Goal: Task Accomplishment & Management: Manage account settings

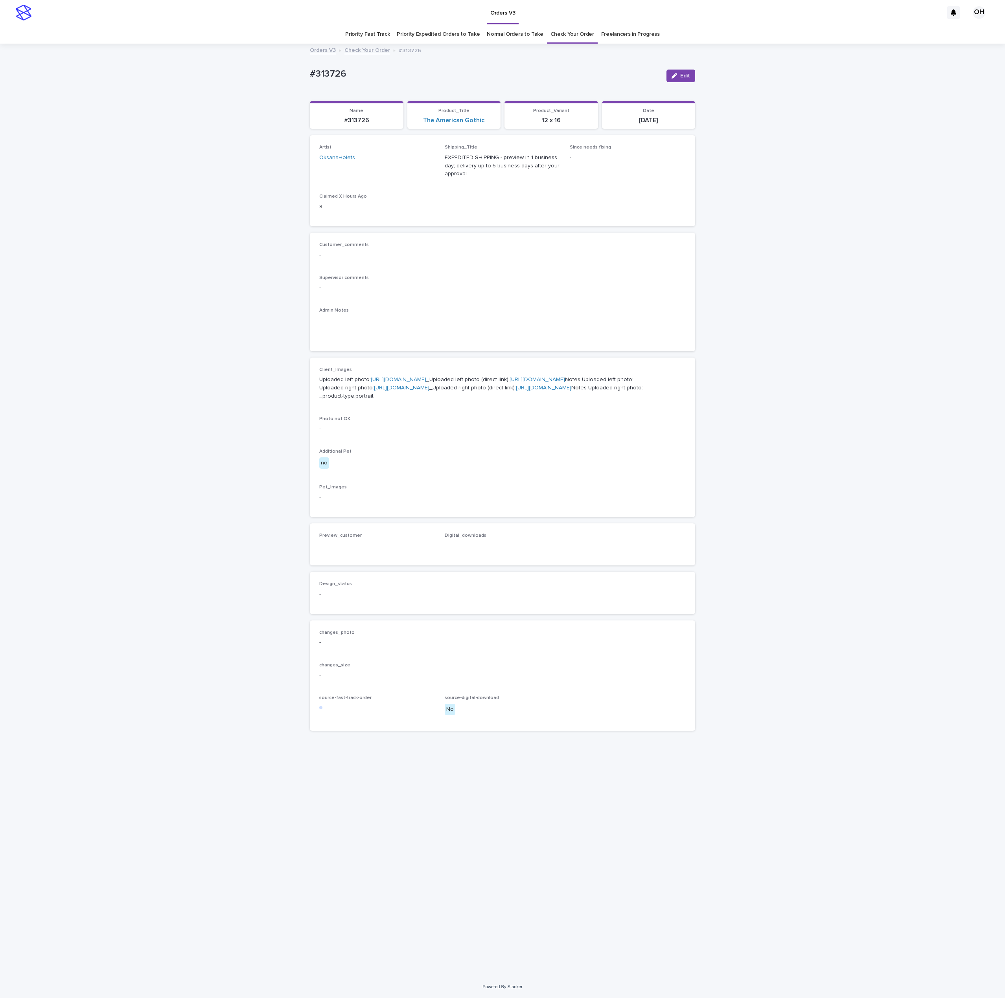
click at [395, 400] on p "Uploaded left photo: [URL][DOMAIN_NAME] _Uploaded left photo (direct link): [UR…" at bounding box center [502, 388] width 366 height 24
click at [394, 391] on link "https://cdn.shopify.com-uploadkit.app/s/files/1/0033/4807/0511/files/download.h…" at bounding box center [401, 388] width 55 height 6
drag, startPoint x: 376, startPoint y: 64, endPoint x: 301, endPoint y: 72, distance: 75.4
click at [287, 73] on div "Loading... Saving… Loading... Saving… #313726 Edit #313726 Edit Sorry, there wa…" at bounding box center [502, 509] width 1005 height 931
copy p "#313726"
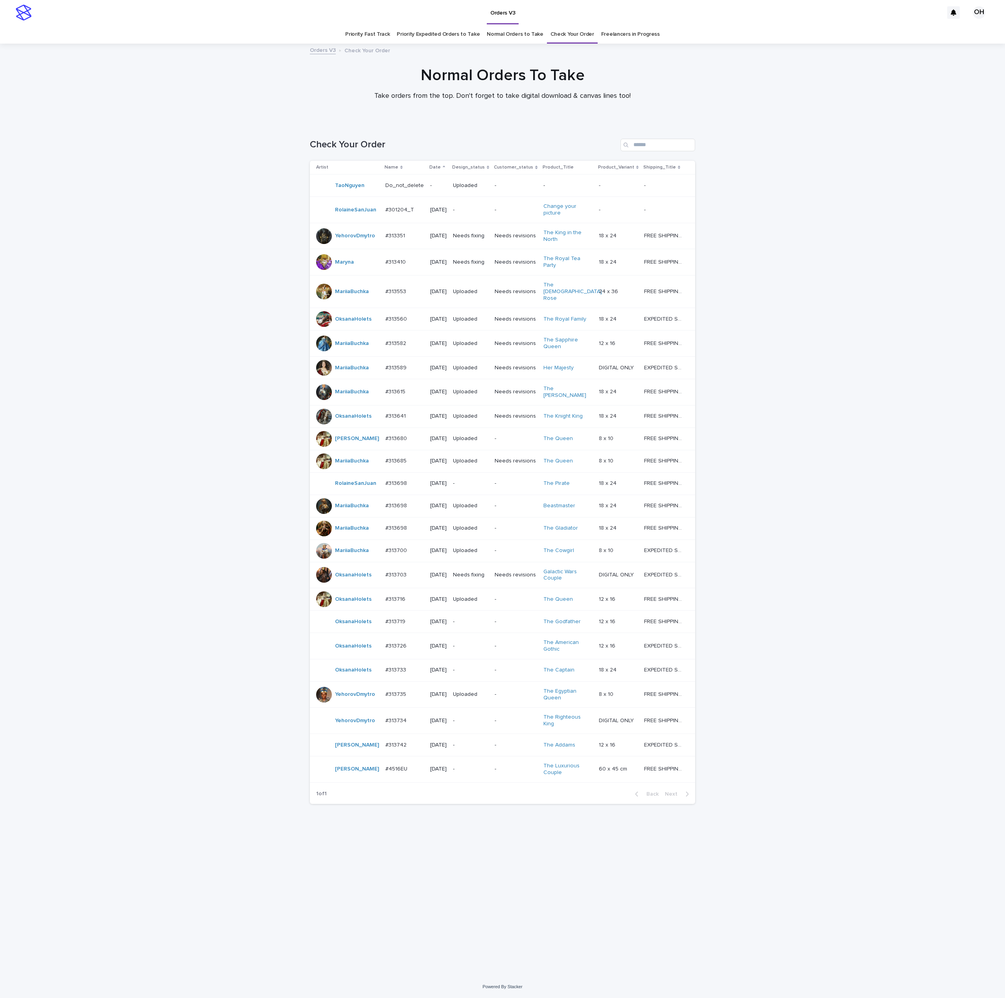
click at [388, 680] on td "#313733 #313733" at bounding box center [404, 670] width 45 height 22
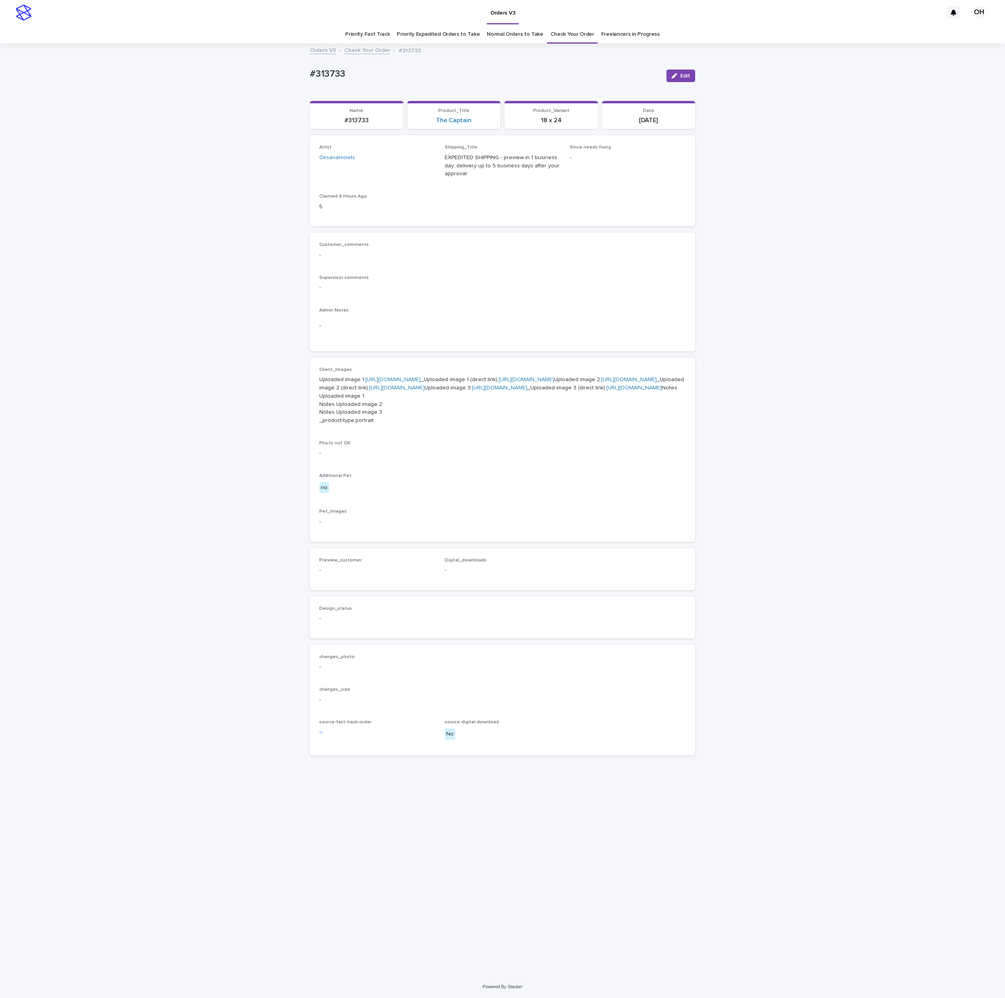
click at [612, 334] on div "-" at bounding box center [502, 325] width 366 height 19
click at [675, 68] on div "Edit" at bounding box center [679, 75] width 32 height 31
click at [682, 69] on div "Edit" at bounding box center [679, 75] width 32 height 31
click at [682, 79] on button "Edit" at bounding box center [680, 76] width 29 height 13
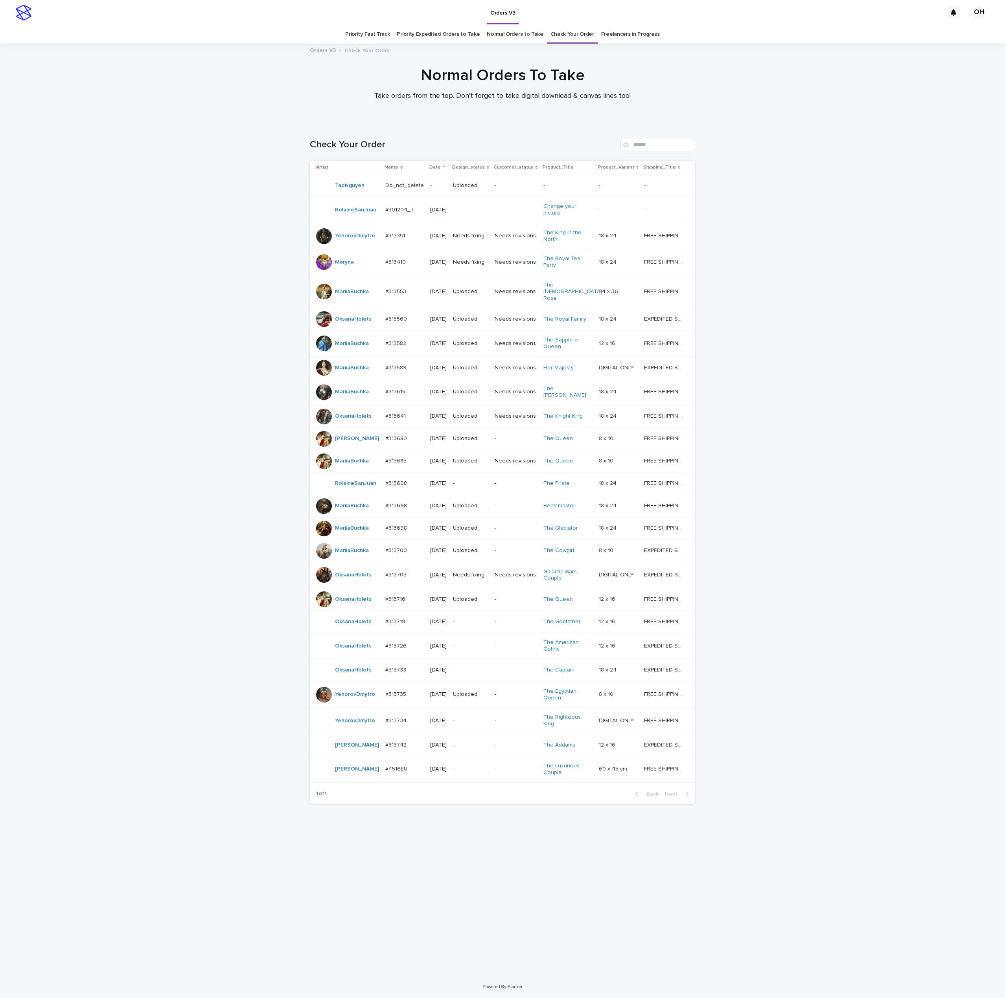
click at [395, 650] on p "#313726" at bounding box center [396, 645] width 23 height 8
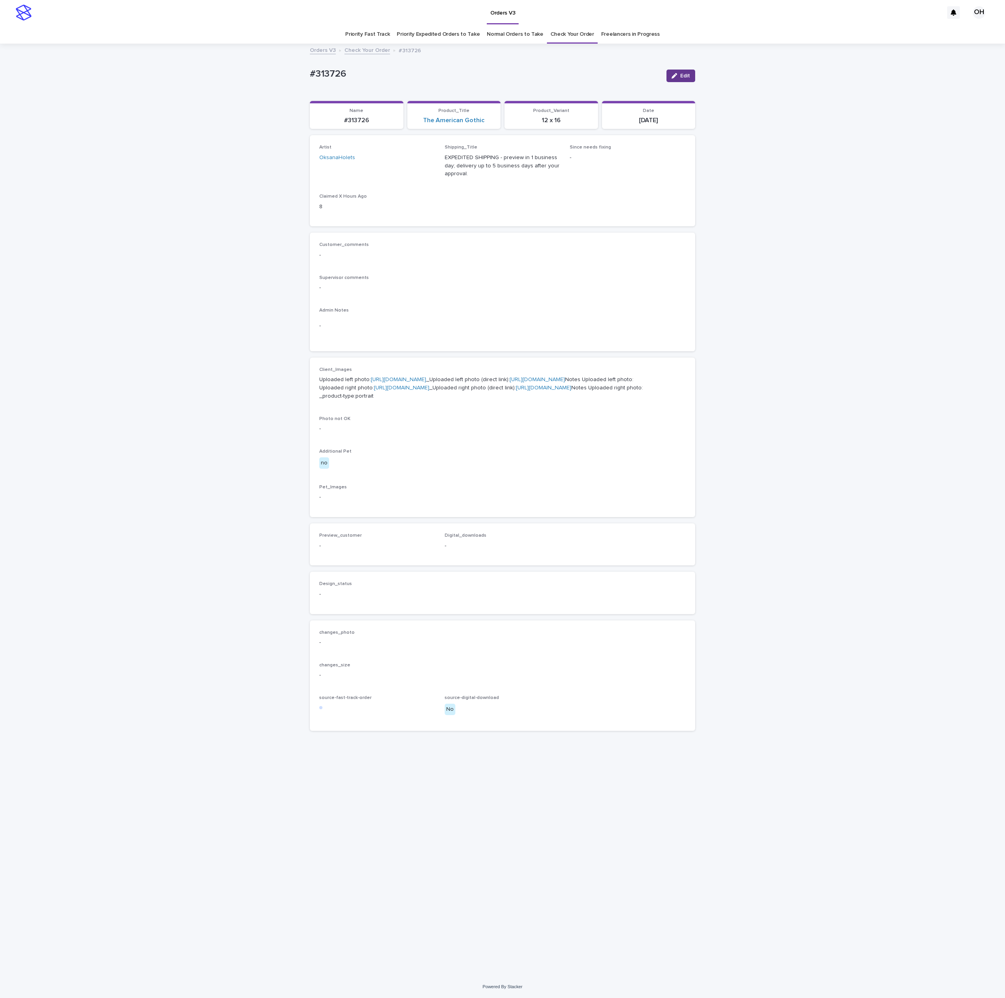
click at [685, 78] on span "Edit" at bounding box center [685, 76] width 10 height 6
click at [324, 562] on button "Add" at bounding box center [338, 555] width 38 height 13
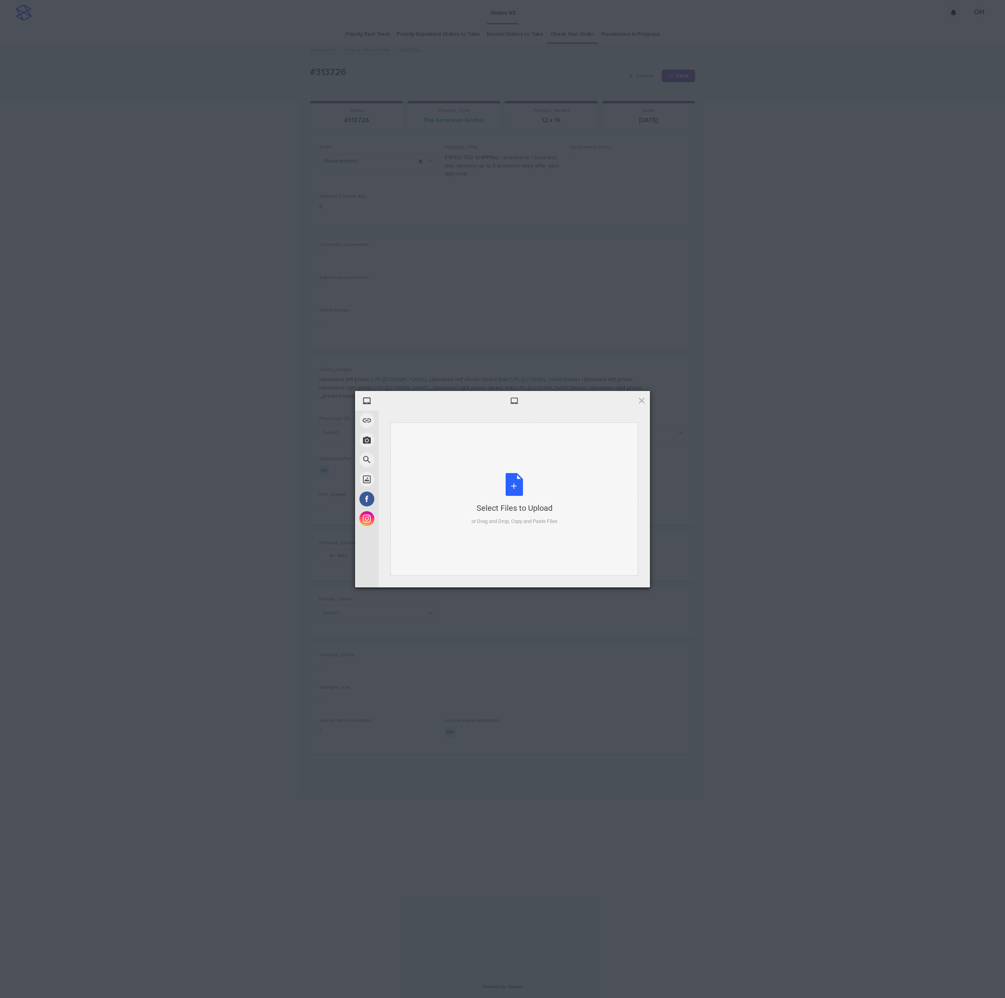
click at [510, 510] on div "Select Files to Upload" at bounding box center [514, 508] width 86 height 11
click at [618, 579] on span "Upload 1" at bounding box center [625, 578] width 15 height 6
drag, startPoint x: 700, startPoint y: 520, endPoint x: 696, endPoint y: 522, distance: 4.4
click at [698, 520] on div "My Device Link (URL) Take Photo Web Search Unsplash Facebook Instagram Uploaded…" at bounding box center [502, 499] width 1005 height 998
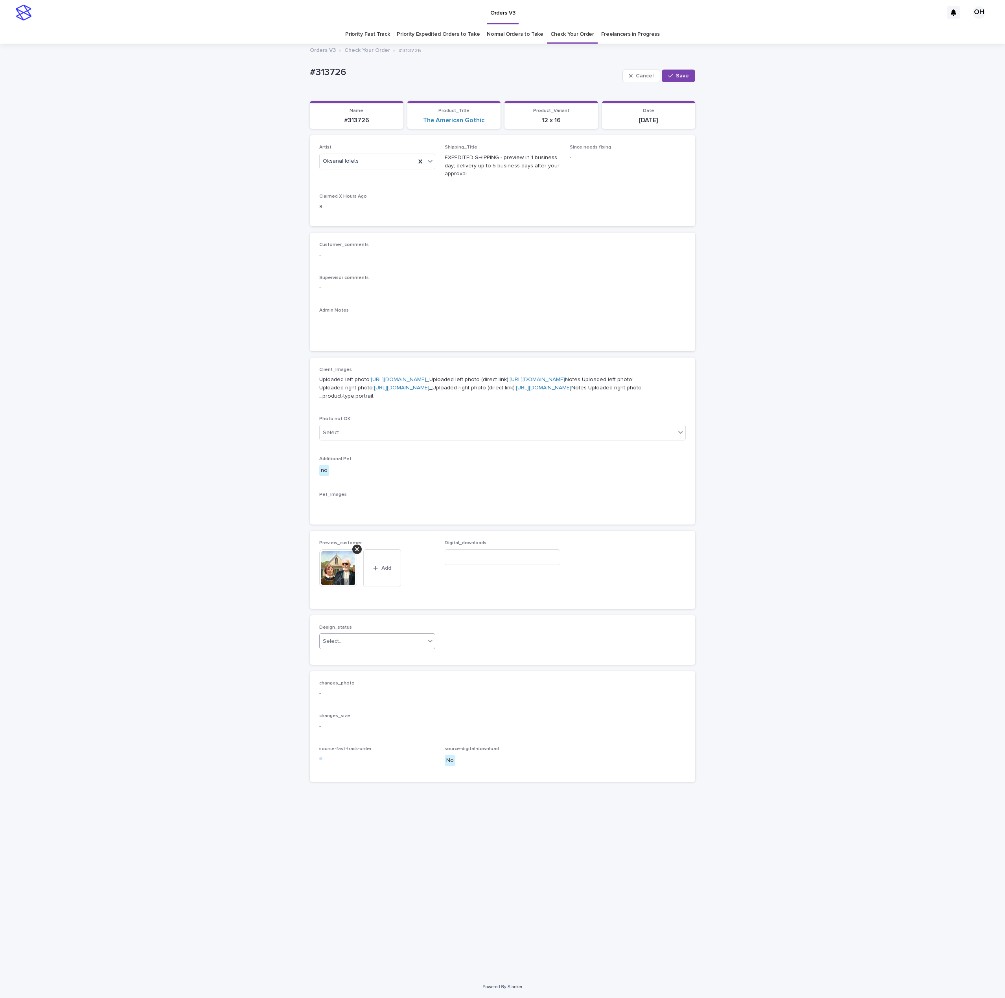
click at [354, 648] on div "Select..." at bounding box center [372, 641] width 105 height 13
click at [343, 745] on div "Uploaded" at bounding box center [377, 747] width 115 height 14
click at [682, 78] on span "Save" at bounding box center [682, 76] width 13 height 6
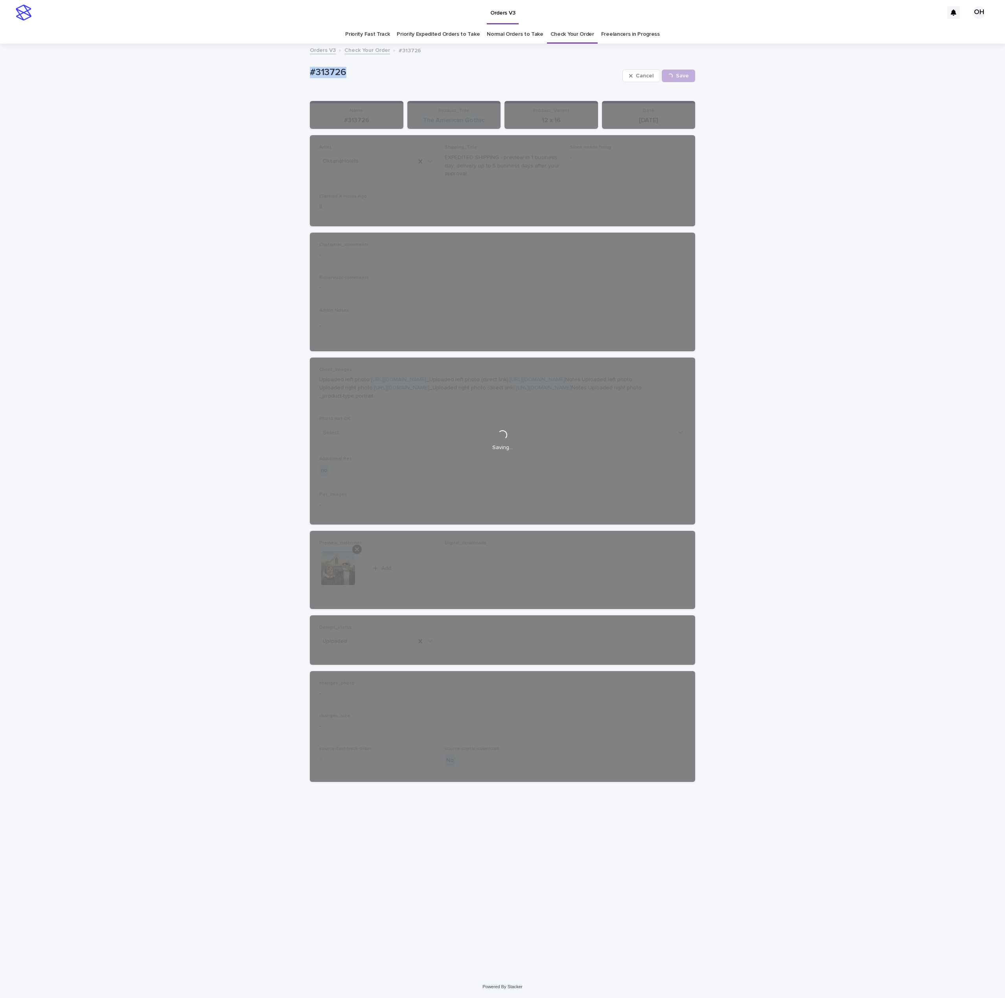
drag, startPoint x: 392, startPoint y: 83, endPoint x: 195, endPoint y: 64, distance: 197.8
click at [195, 64] on div "Loading... Saving… Loading... Saving… #313726 Cancel Save #313726 Cancel Loadin…" at bounding box center [502, 509] width 1005 height 931
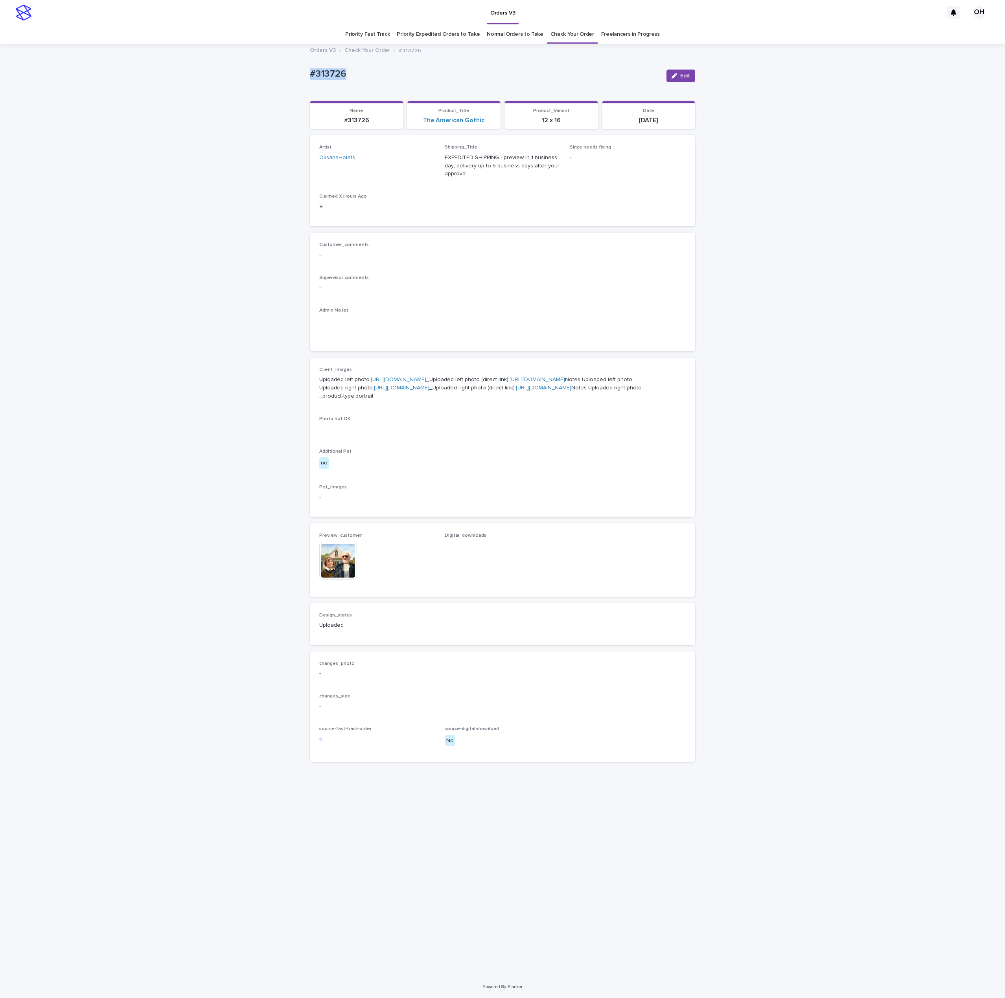
copy p "#313726"
drag, startPoint x: 890, startPoint y: 157, endPoint x: 872, endPoint y: 151, distance: 18.8
click at [885, 160] on div "Loading... Saving… Loading... Saving… #313726 Edit #313726 Edit Sorry, there wa…" at bounding box center [502, 509] width 1005 height 931
drag, startPoint x: 364, startPoint y: 76, endPoint x: 321, endPoint y: 72, distance: 43.0
click at [304, 72] on div "Loading... Saving… Loading... Saving… #313726 Edit #313726 Edit Sorry, there wa…" at bounding box center [502, 509] width 1005 height 931
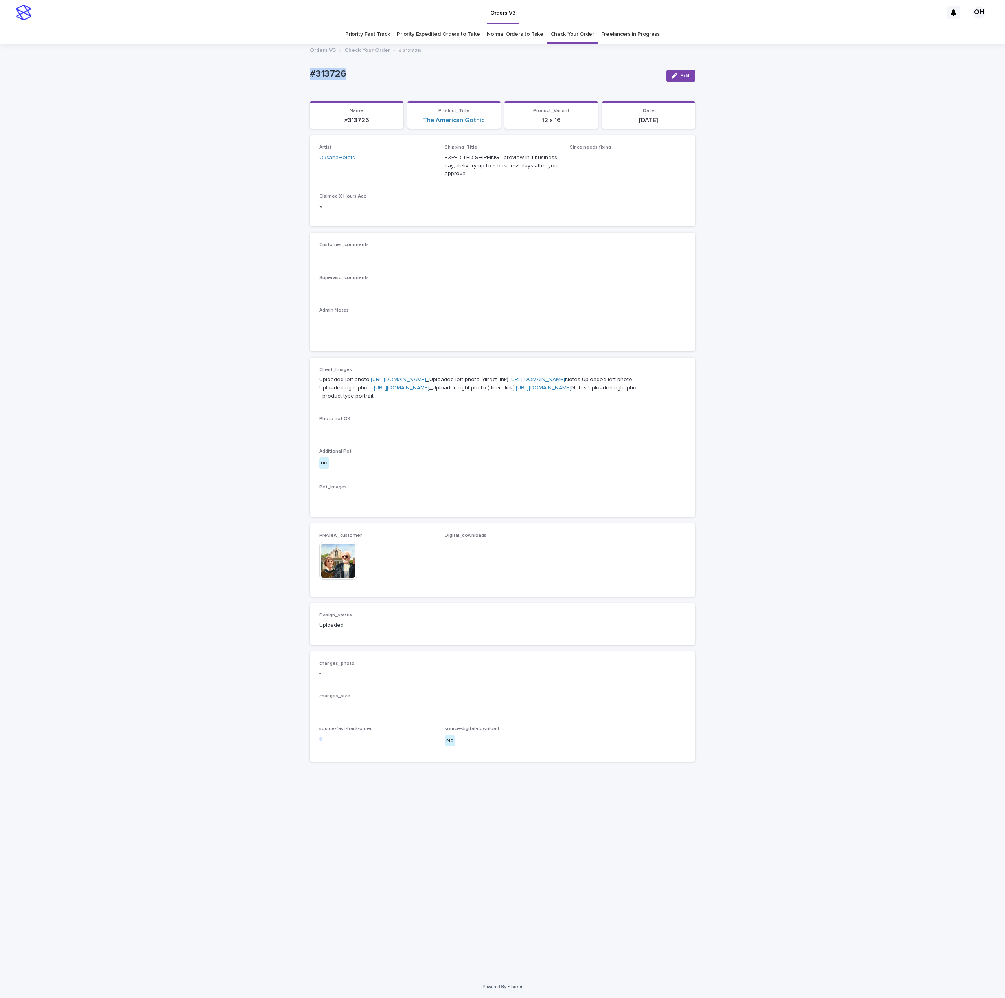
drag, startPoint x: 325, startPoint y: 72, endPoint x: 329, endPoint y: 71, distance: 4.2
copy p "#313726"
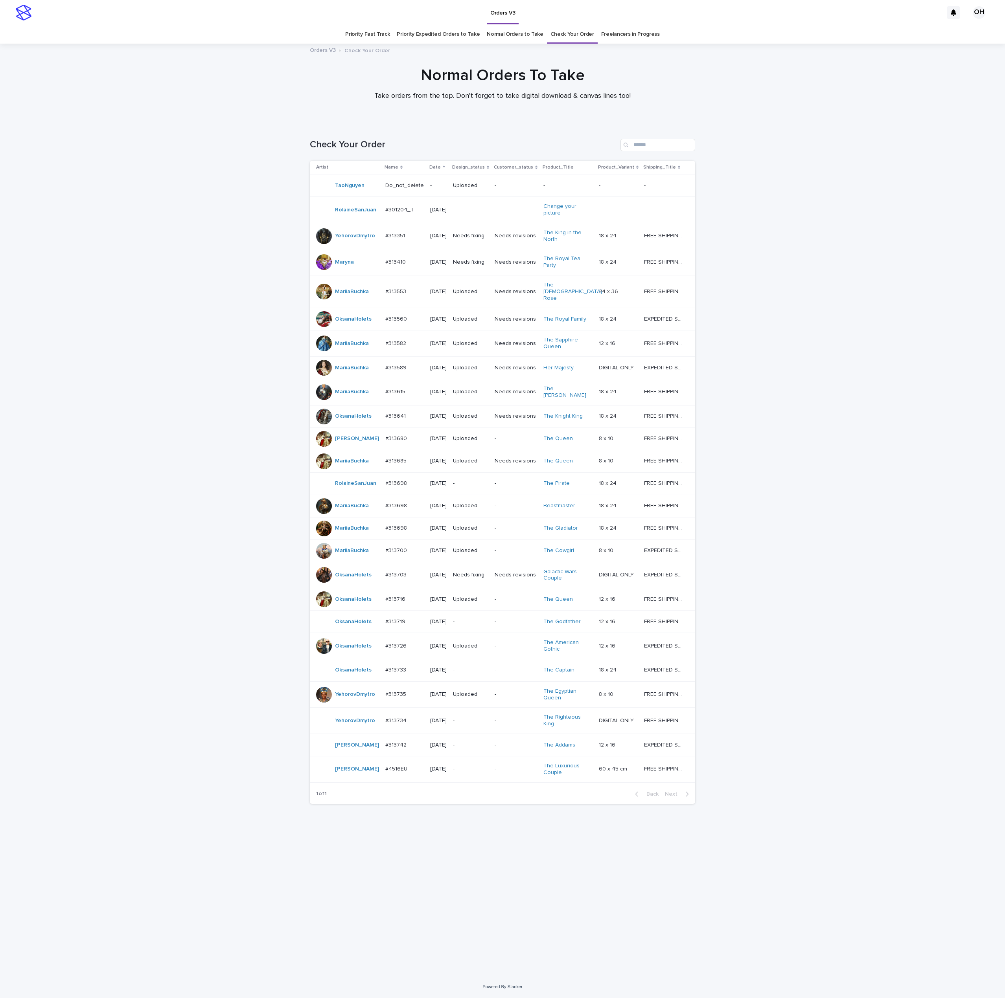
click at [391, 674] on p "#313733" at bounding box center [396, 669] width 22 height 8
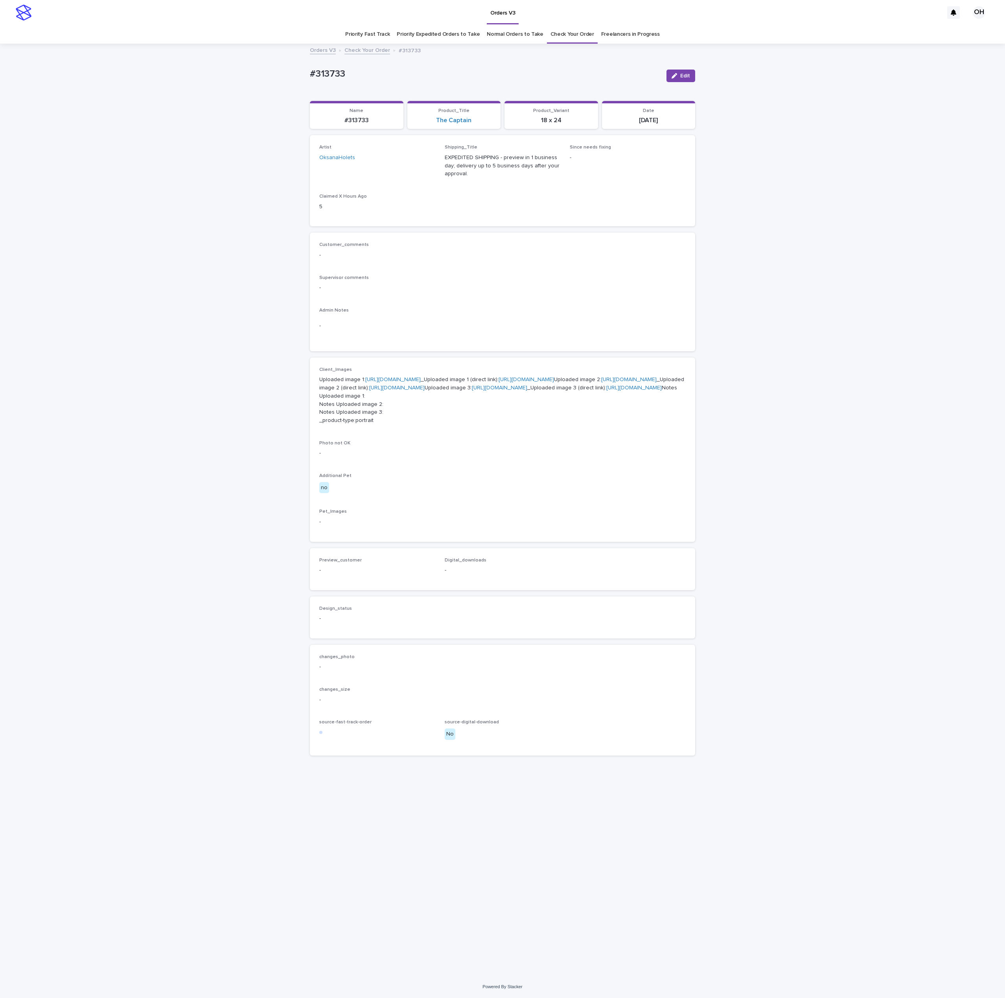
drag, startPoint x: 499, startPoint y: 263, endPoint x: 498, endPoint y: 280, distance: 16.5
click at [499, 263] on div "Customer_comments -" at bounding box center [502, 253] width 366 height 23
click at [472, 391] on link "https://cdn.shopify.com-uploadkit.app/s/files/1/0033/4807/0511/files/download.h…" at bounding box center [499, 388] width 55 height 6
click at [601, 382] on link "https://cdn.shopify.com-uploadkit.app/s/files/1/0033/4807/0511/files/download.h…" at bounding box center [628, 380] width 55 height 6
click at [396, 382] on link "https://cdn.shopify.com-uploadkit.app/s/files/1/0033/4807/0511/files/download.h…" at bounding box center [392, 380] width 55 height 6
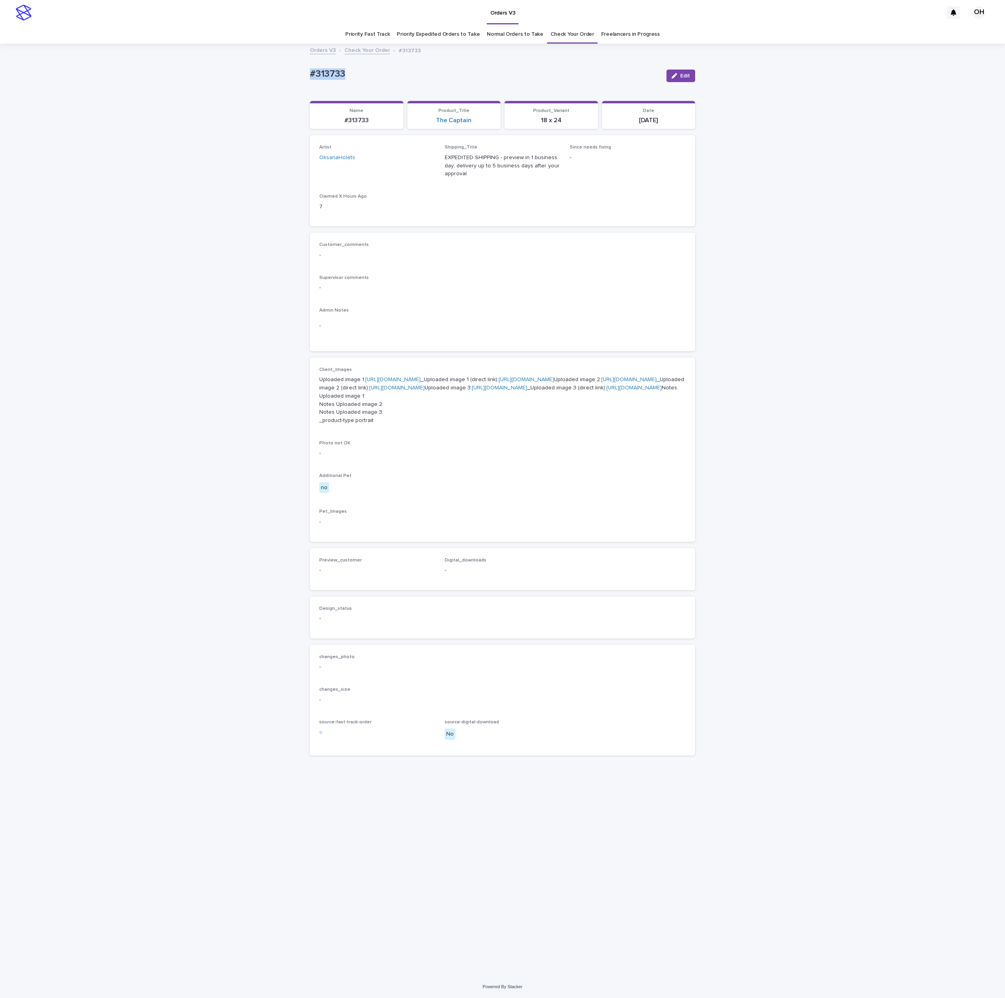
drag, startPoint x: 332, startPoint y: 72, endPoint x: 304, endPoint y: 69, distance: 28.5
click at [291, 72] on div "Loading... Saving… Loading... Saving… #313733 Edit #313733 Edit Sorry, there wa…" at bounding box center [502, 509] width 1005 height 931
copy p "#313733"
click at [686, 73] on span "Edit" at bounding box center [685, 76] width 10 height 6
click at [337, 586] on button "Add" at bounding box center [338, 580] width 38 height 13
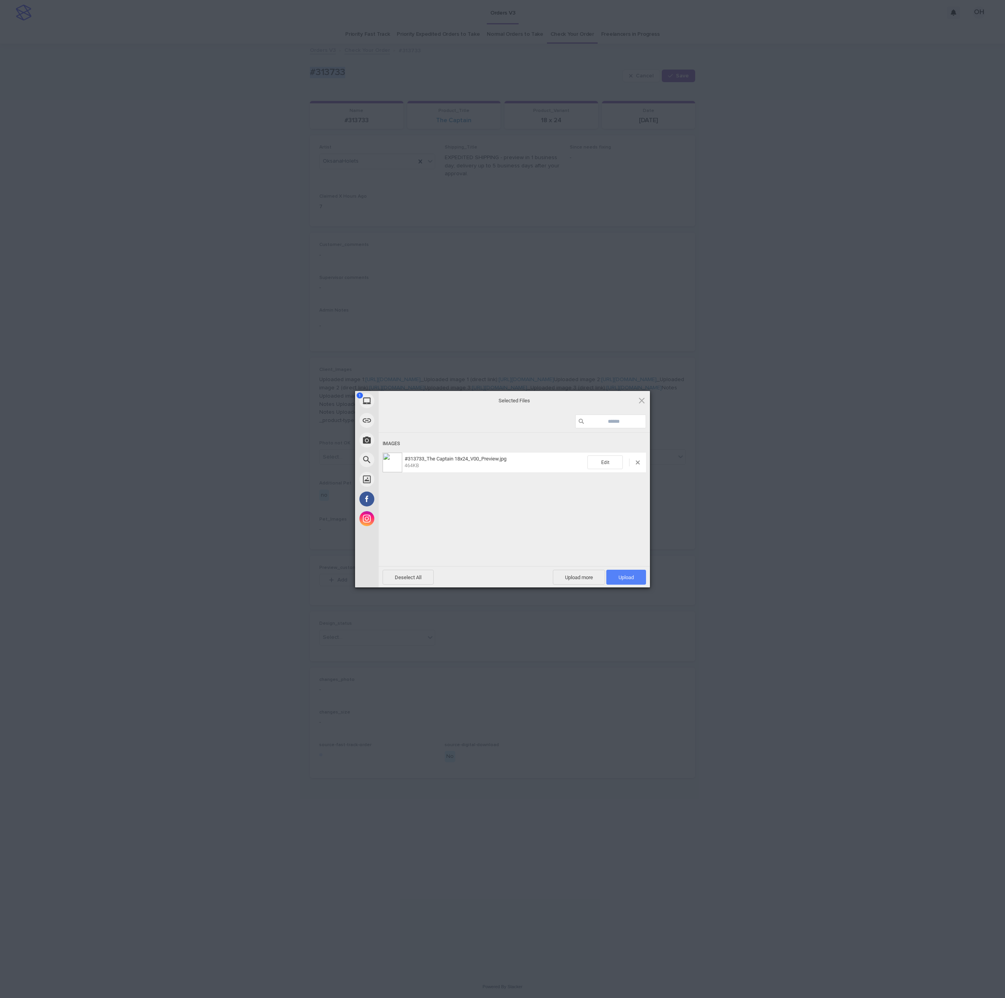
click at [626, 580] on span "Upload 1" at bounding box center [625, 578] width 15 height 6
click at [775, 541] on div "My Device Link (URL) Take Photo Web Search Unsplash Facebook Instagram Uploaded…" at bounding box center [502, 499] width 1005 height 998
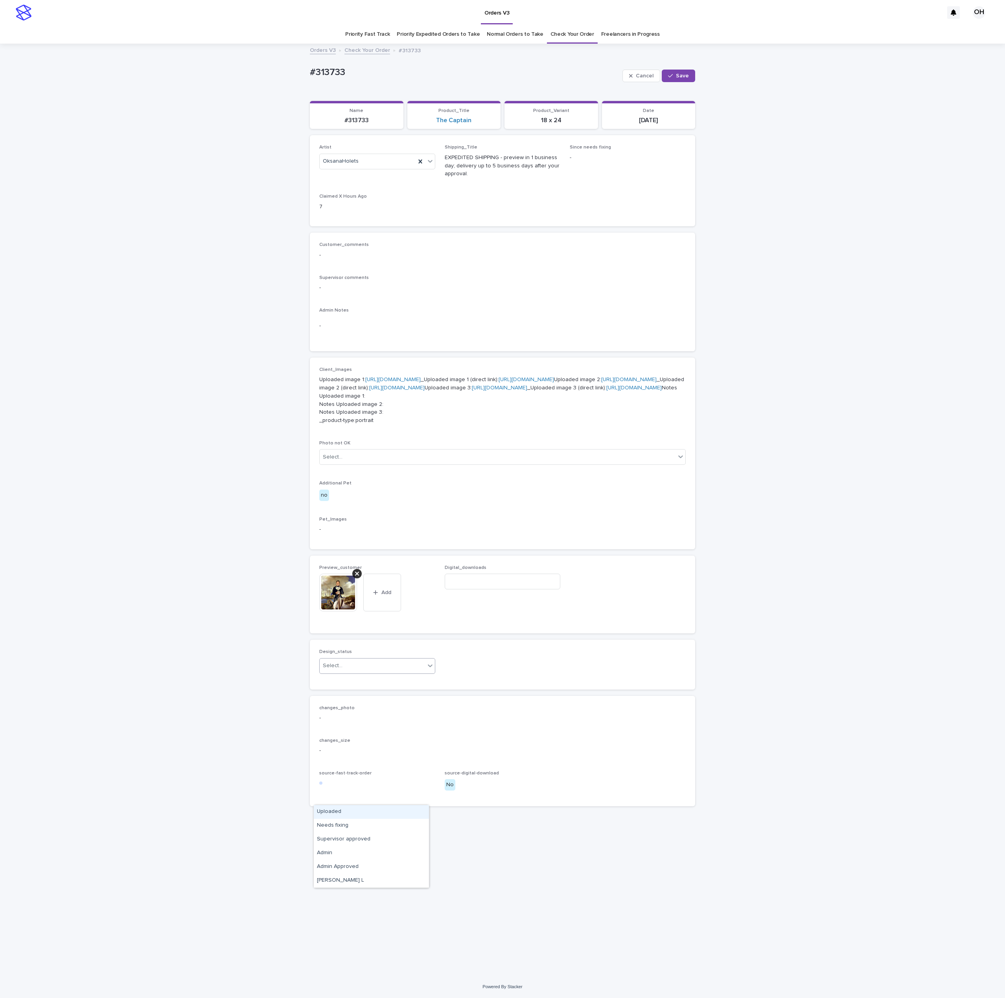
click at [383, 672] on div "Select..." at bounding box center [372, 665] width 105 height 13
click at [349, 814] on div "Uploaded" at bounding box center [371, 812] width 115 height 14
click at [673, 80] on button "Save" at bounding box center [677, 76] width 33 height 13
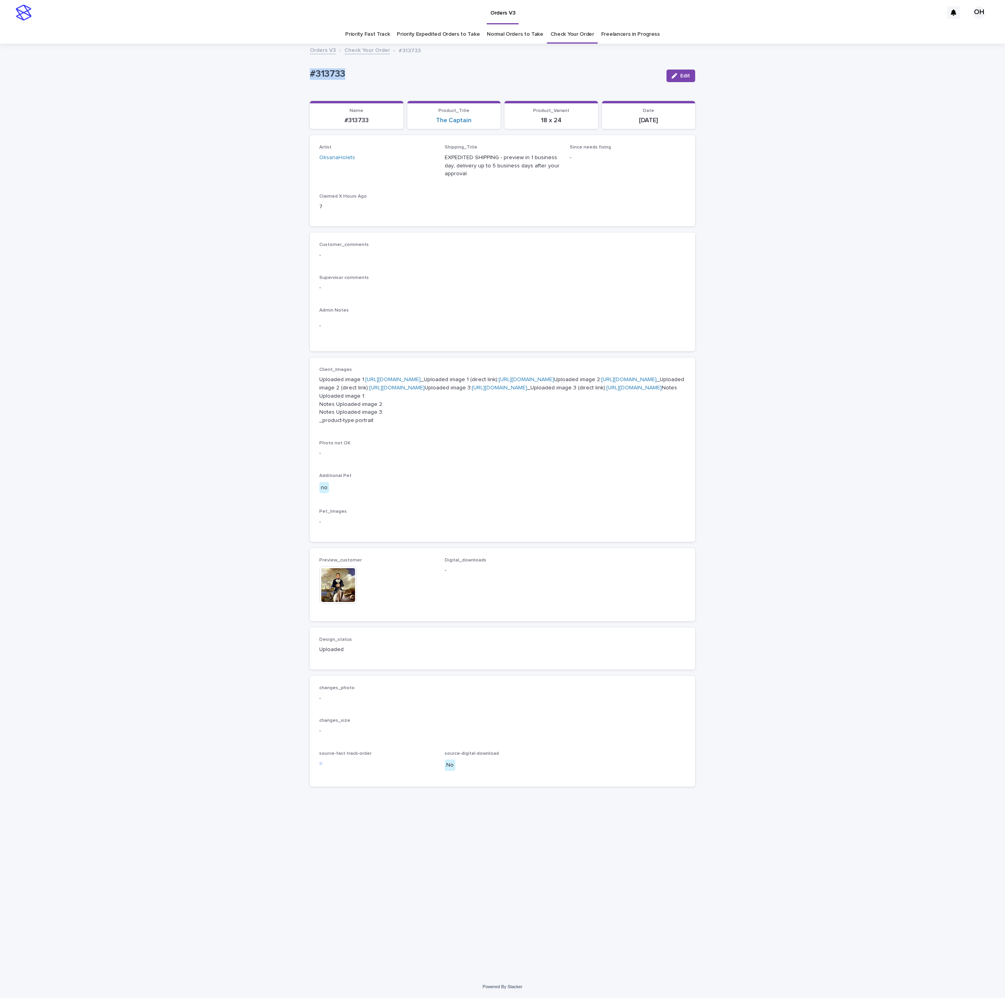
drag, startPoint x: 350, startPoint y: 77, endPoint x: 284, endPoint y: 81, distance: 66.1
click at [284, 81] on div "Loading... Saving… Loading... Saving… #313733 Edit #313733 Edit Sorry, there wa…" at bounding box center [502, 509] width 1005 height 931
drag, startPoint x: 307, startPoint y: 74, endPoint x: 312, endPoint y: 73, distance: 4.4
copy p "#313733"
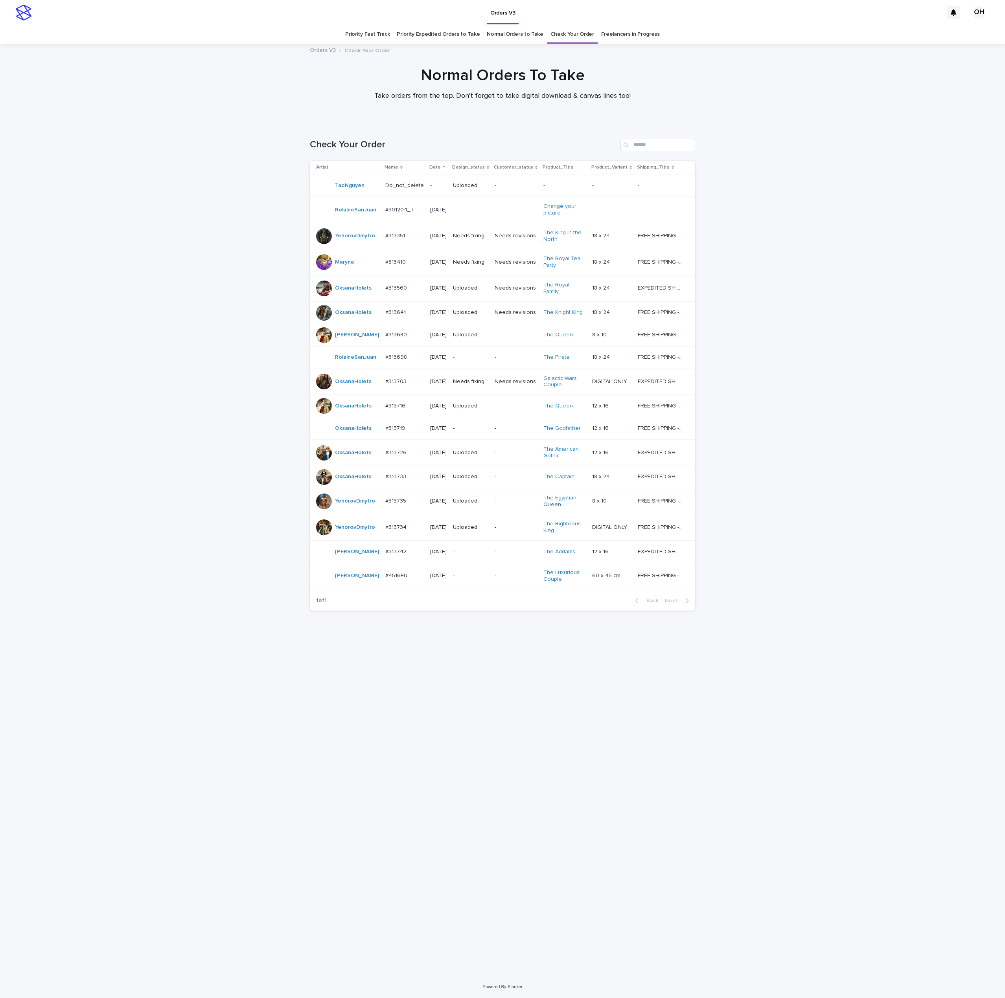
click at [402, 440] on td "#313719 #313719" at bounding box center [404, 428] width 45 height 22
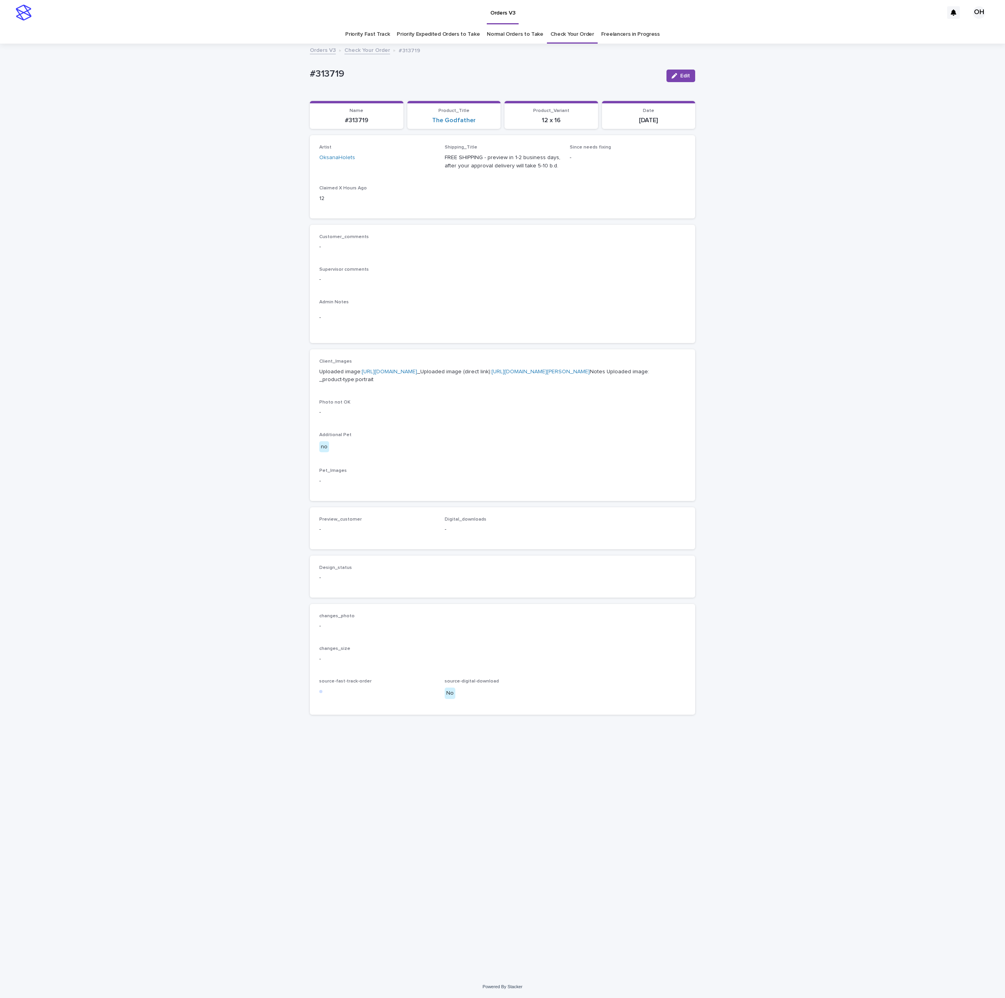
click at [695, 79] on div "Loading... Saving… Loading... Saving… #313719 Edit #313719 Edit Sorry, there wa…" at bounding box center [502, 500] width 393 height 912
click at [687, 77] on span "Edit" at bounding box center [685, 76] width 10 height 6
click at [343, 545] on button "Add" at bounding box center [338, 539] width 38 height 13
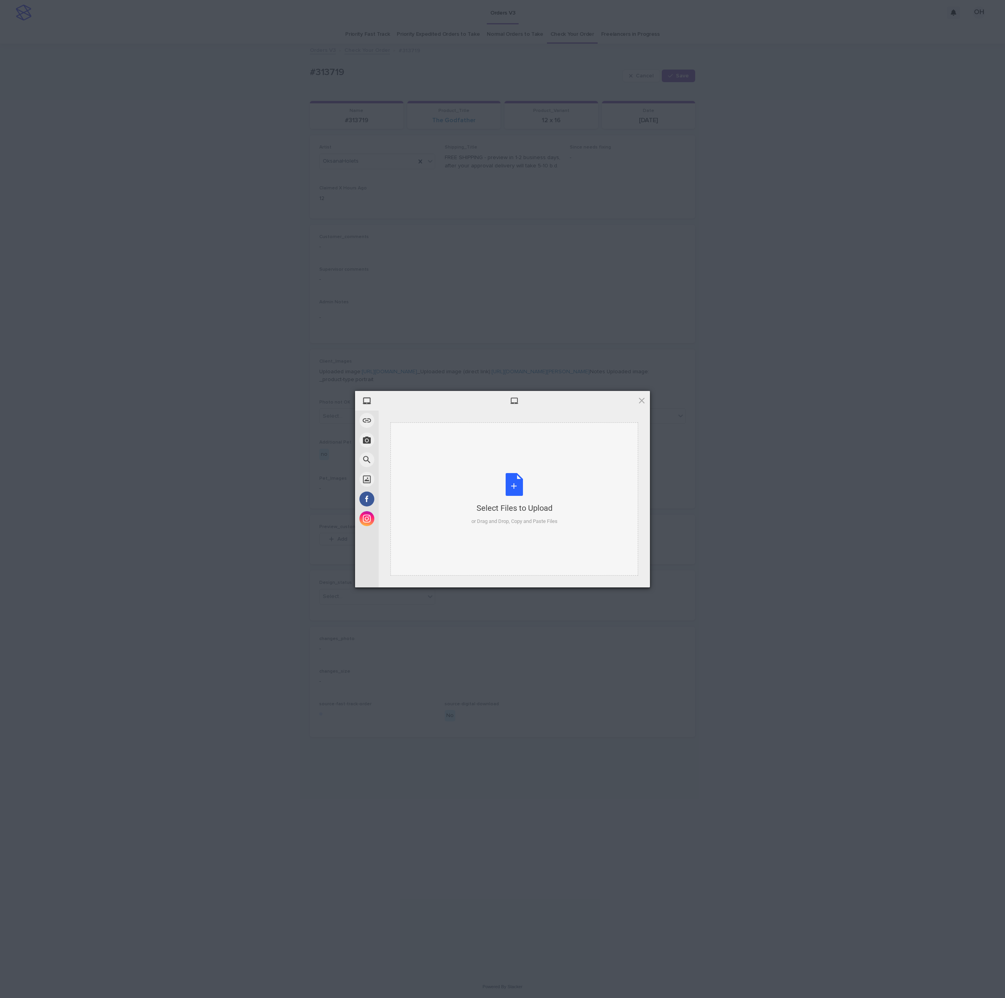
click at [472, 474] on div "Select Files to Upload or Drag and Drop, Copy and Paste Files" at bounding box center [514, 499] width 86 height 52
click at [625, 571] on span "Upload 1" at bounding box center [626, 577] width 40 height 15
click at [804, 459] on div "My Device Link (URL) Take Photo Web Search Unsplash Facebook Instagram Uploaded…" at bounding box center [502, 499] width 1005 height 998
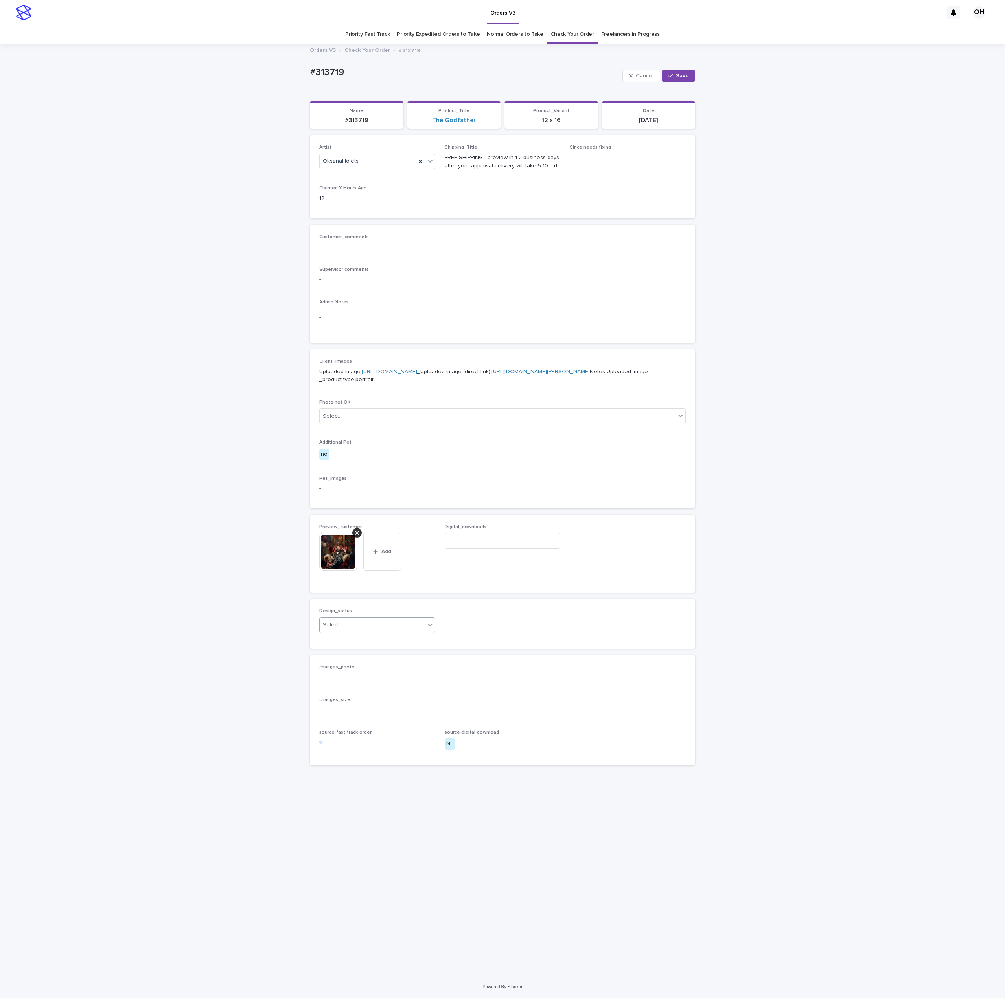
click at [352, 632] on div "Select..." at bounding box center [372, 625] width 105 height 13
click at [343, 681] on div "Uploaded" at bounding box center [377, 682] width 115 height 14
click at [686, 79] on button "Save" at bounding box center [677, 76] width 33 height 13
click at [411, 375] on link "https://cdn.shopify.com-uploadkit.app/s/files/1/0033/4807/0511/files/download.h…" at bounding box center [389, 372] width 55 height 6
click at [373, 375] on link "https://cdn.shopify.com-uploadkit.app/s/files/1/0033/4807/0511/files/download.h…" at bounding box center [389, 372] width 55 height 6
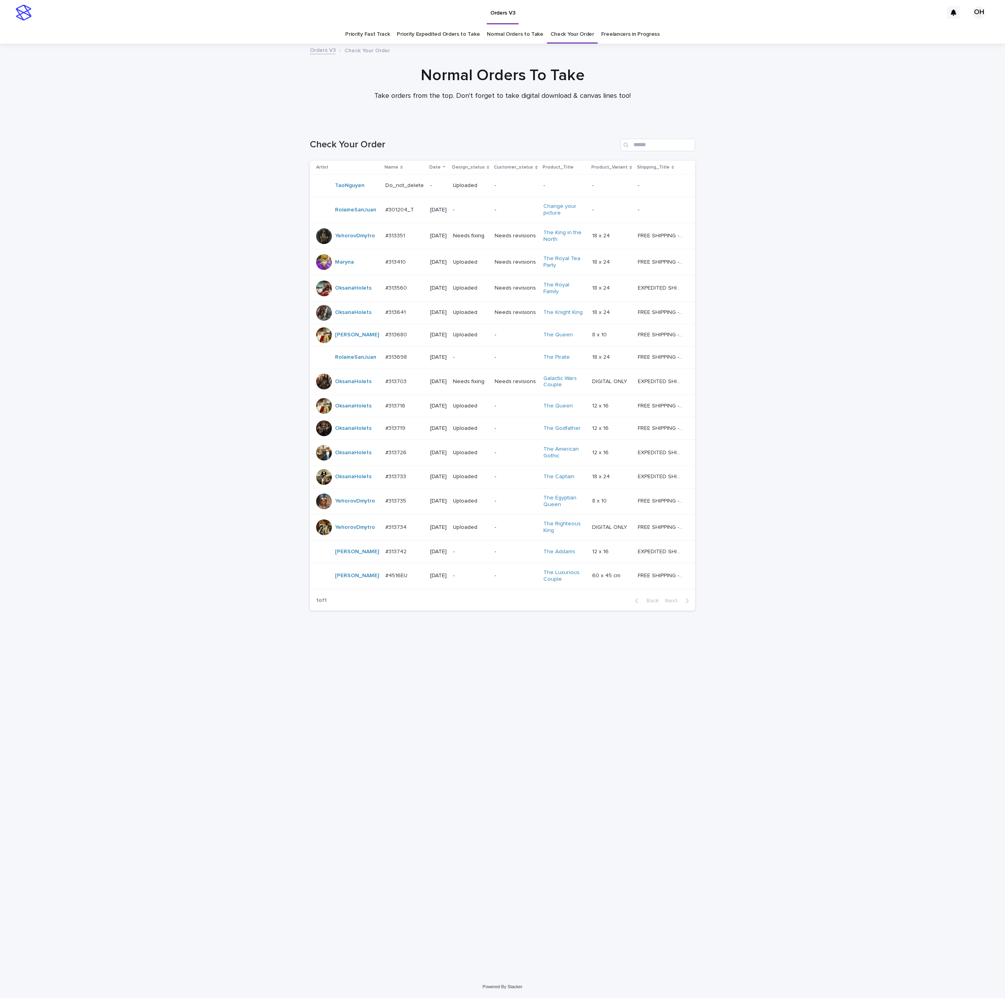
click at [393, 385] on p "#313703" at bounding box center [396, 381] width 23 height 8
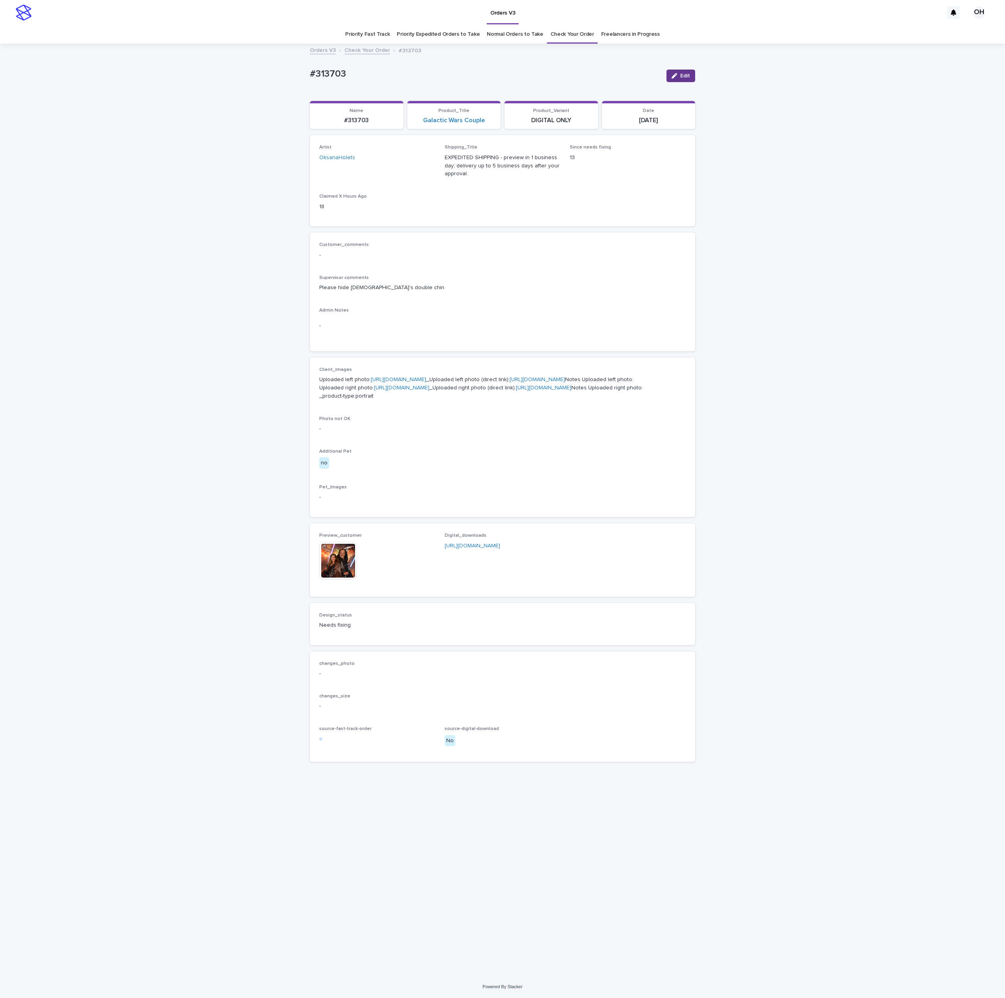
click at [687, 78] on span "Edit" at bounding box center [685, 76] width 10 height 6
click at [357, 554] on div at bounding box center [356, 549] width 9 height 9
click at [343, 558] on span "Add" at bounding box center [342, 556] width 10 height 6
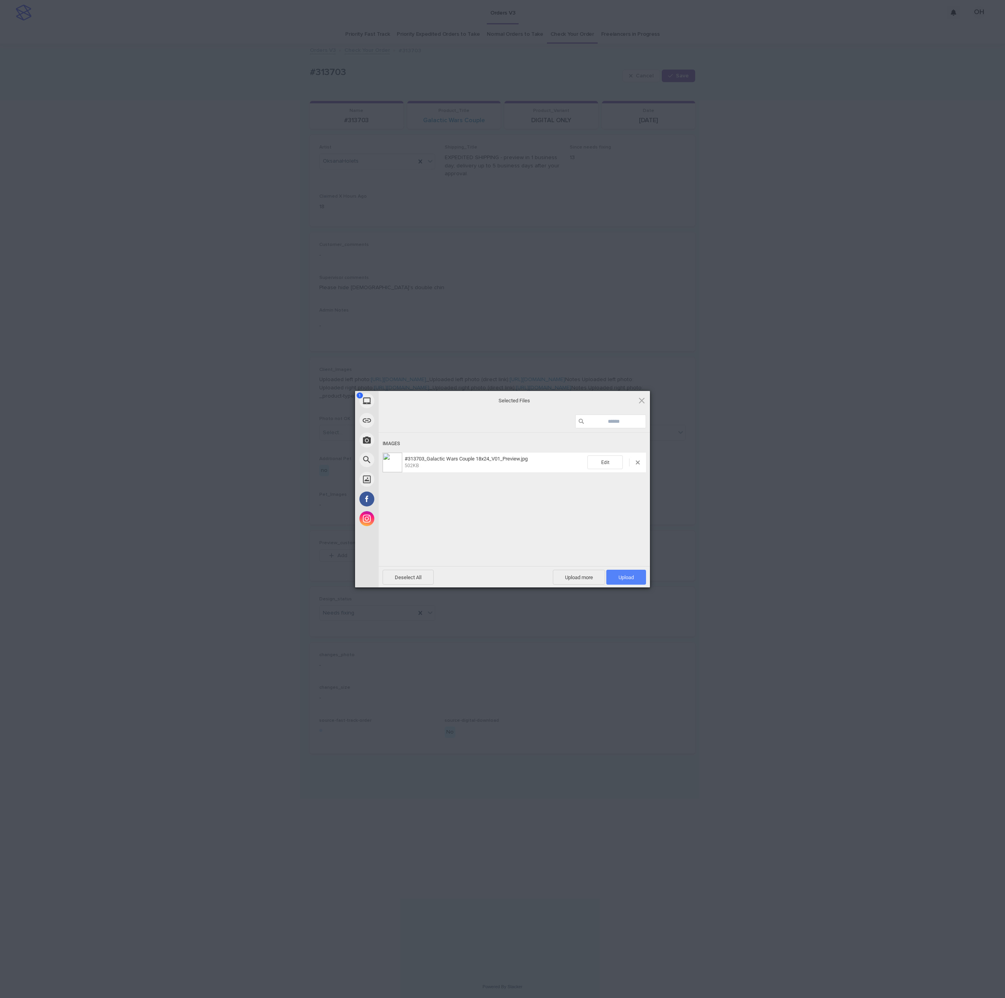
click at [631, 573] on span "Upload 1" at bounding box center [626, 577] width 40 height 15
click at [839, 455] on div "My Device Link (URL) Take Photo Web Search Unsplash Facebook Instagram Uploaded…" at bounding box center [502, 499] width 1005 height 998
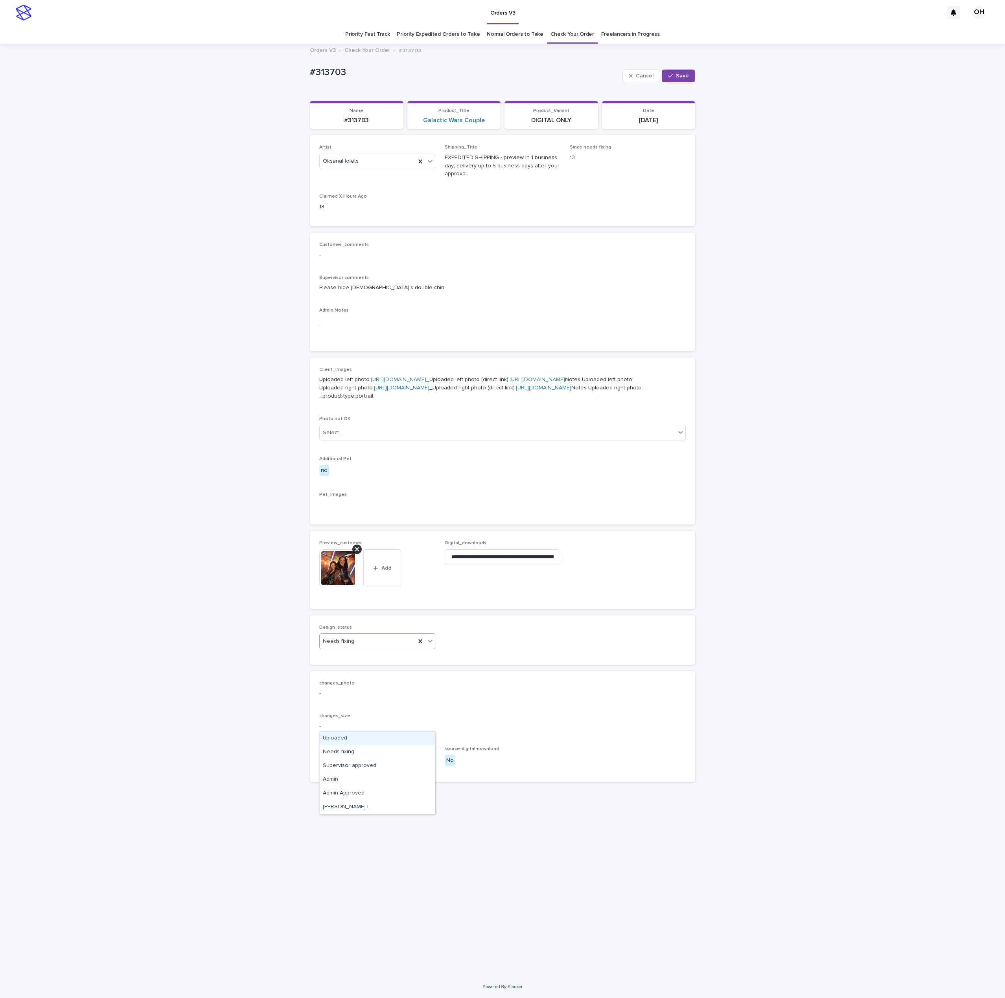
click at [340, 740] on div "Uploaded" at bounding box center [377, 739] width 115 height 14
click at [689, 74] on button "Save" at bounding box center [677, 76] width 33 height 13
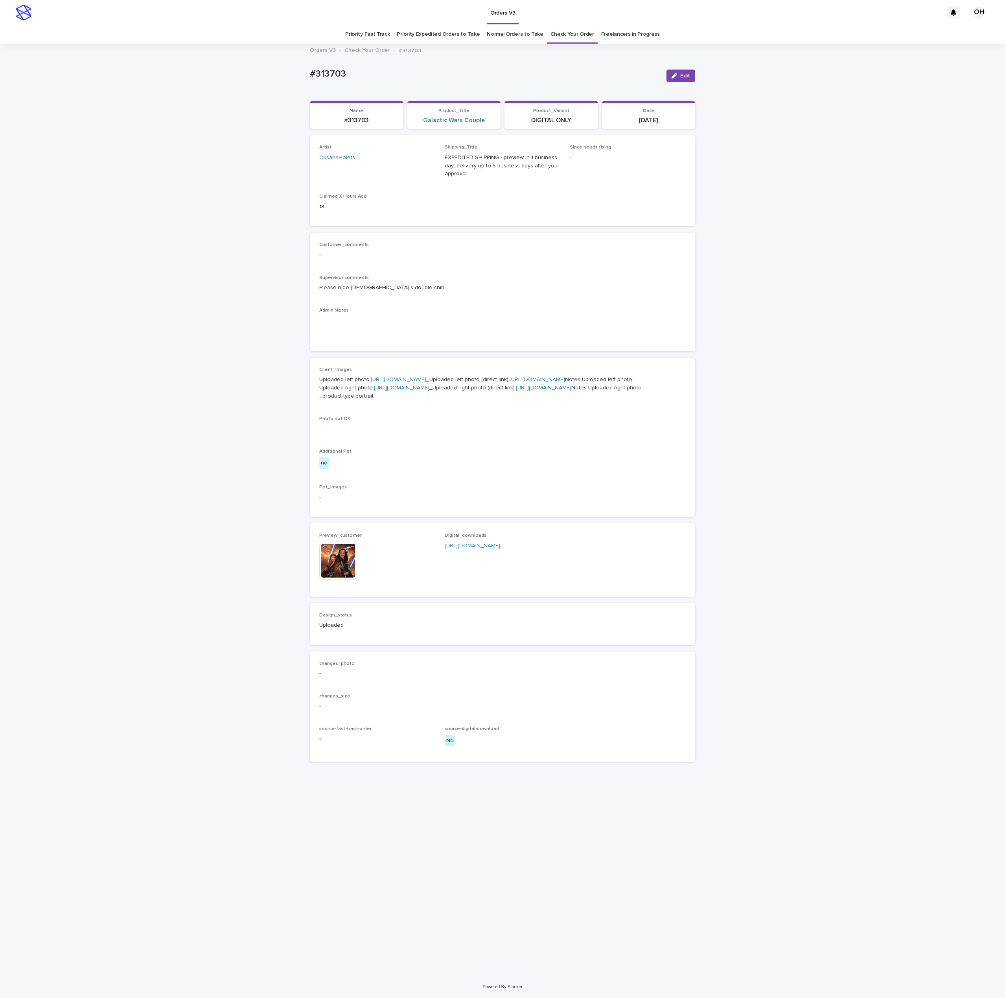
click at [975, 362] on div "Loading... Saving… Loading... Saving… #313703 Edit #313703 Edit Sorry, there wa…" at bounding box center [502, 509] width 1005 height 931
drag, startPoint x: 365, startPoint y: 77, endPoint x: 319, endPoint y: 70, distance: 46.5
click at [288, 73] on div "Loading... Saving… Loading... Saving… #313703 Edit #313703 Edit Sorry, there wa…" at bounding box center [502, 509] width 1005 height 931
copy p "#313703"
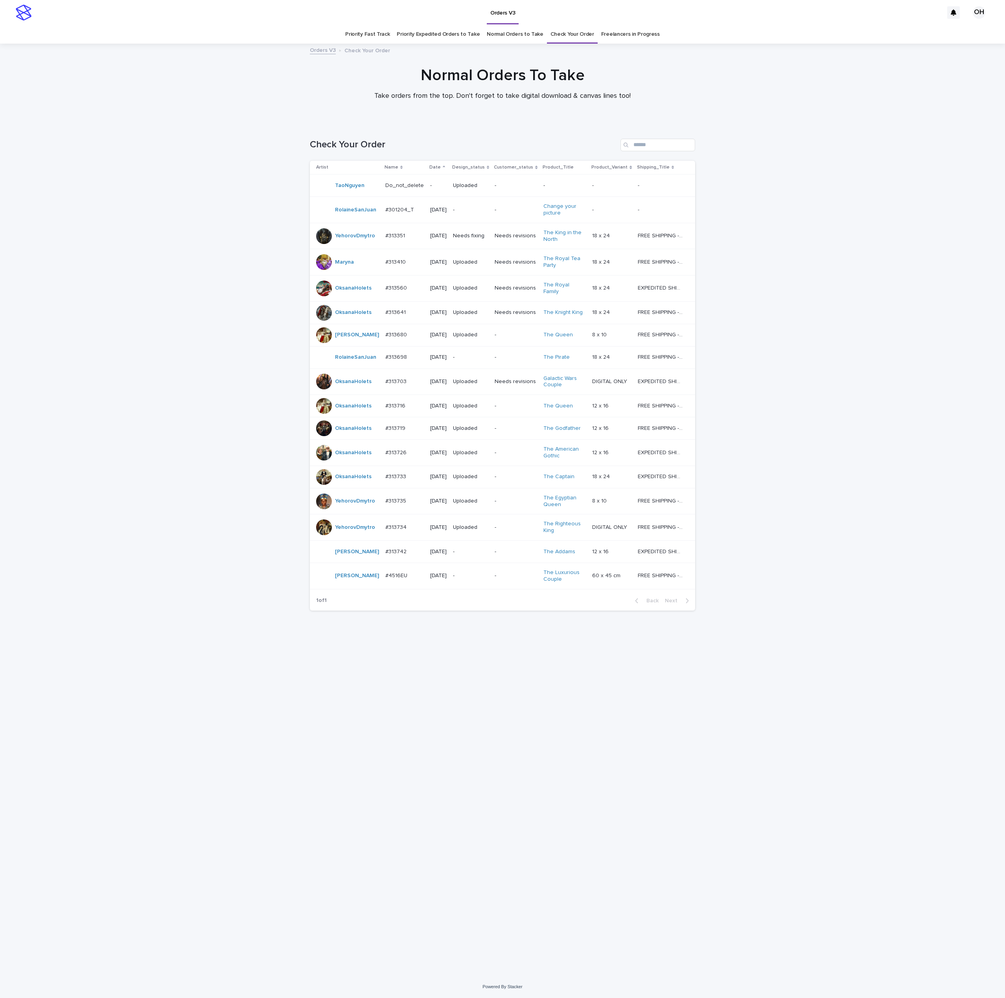
click at [402, 432] on p at bounding box center [404, 428] width 39 height 7
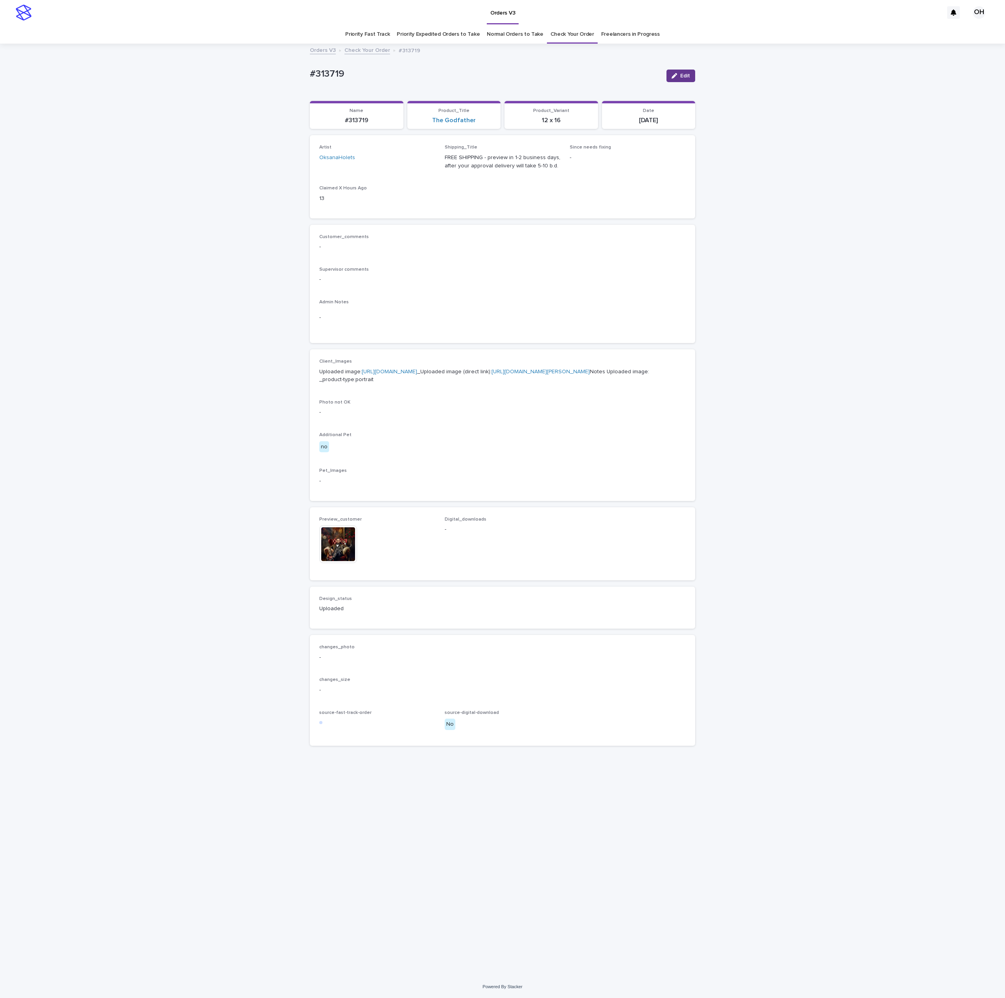
click at [683, 77] on span "Edit" at bounding box center [685, 76] width 10 height 6
click at [358, 536] on icon at bounding box center [357, 533] width 4 height 6
click at [341, 545] on button "Add" at bounding box center [338, 539] width 38 height 13
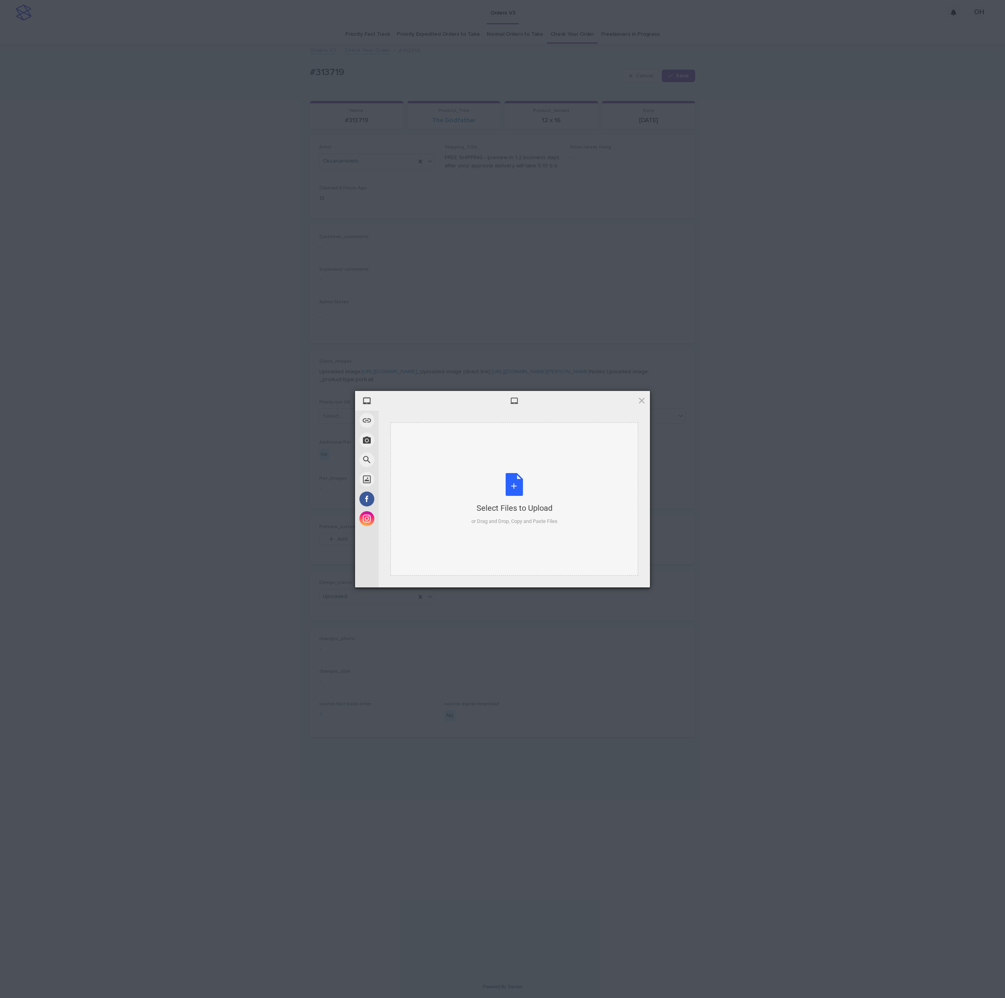
click at [494, 487] on div "Select Files to Upload or Drag and Drop, Copy and Paste Files" at bounding box center [514, 499] width 86 height 52
click at [633, 573] on span "Upload 1" at bounding box center [626, 577] width 40 height 15
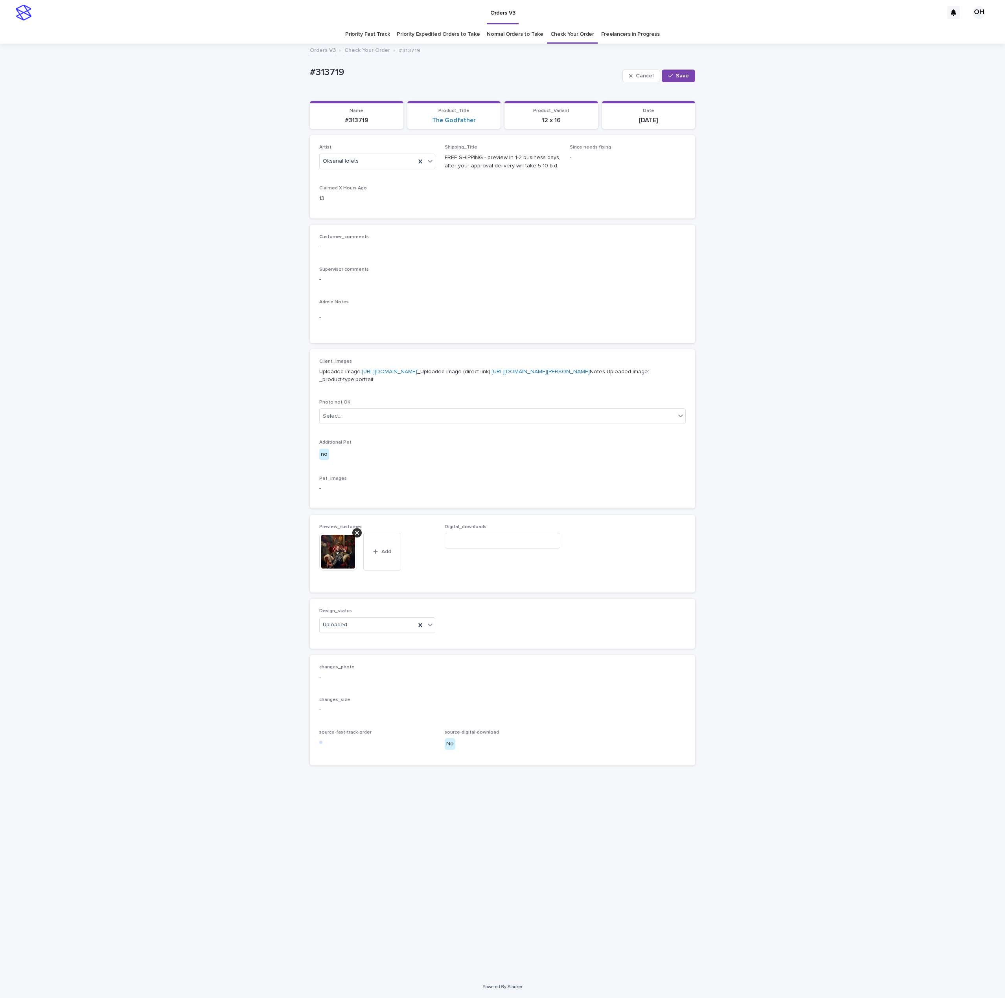
click at [347, 571] on img at bounding box center [338, 552] width 38 height 38
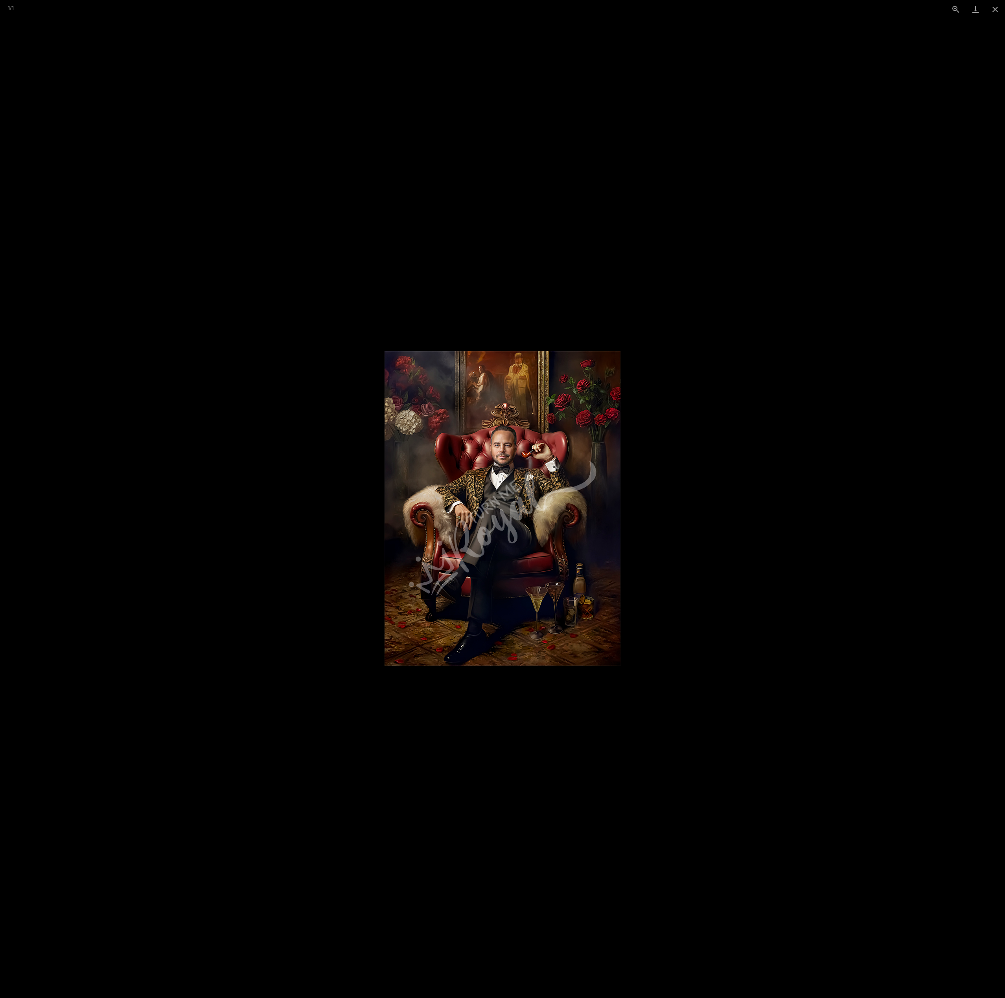
click at [636, 484] on picture at bounding box center [502, 508] width 1005 height 980
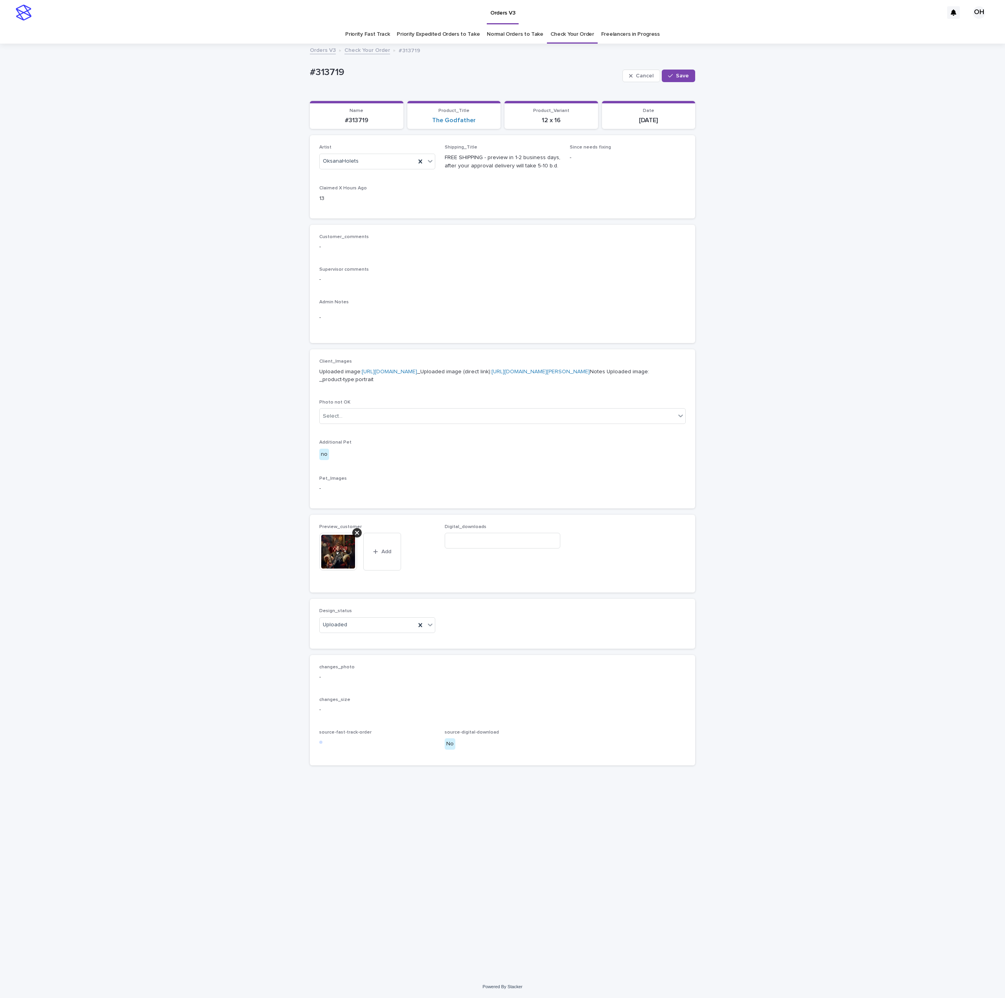
drag, startPoint x: 651, startPoint y: 520, endPoint x: 344, endPoint y: 361, distance: 345.8
click at [651, 481] on p "Pet_Images" at bounding box center [502, 479] width 366 height 6
click at [321, 571] on img at bounding box center [338, 552] width 38 height 38
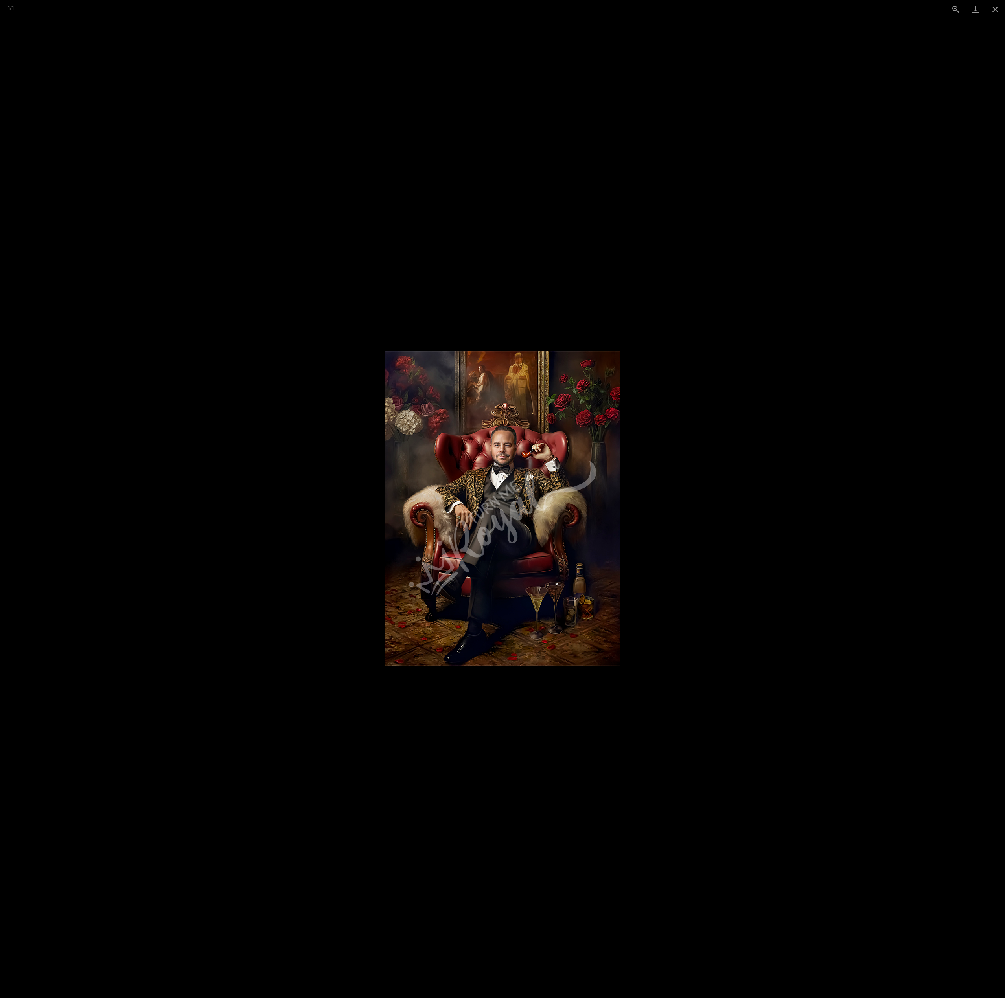
click at [700, 430] on picture at bounding box center [502, 508] width 1005 height 980
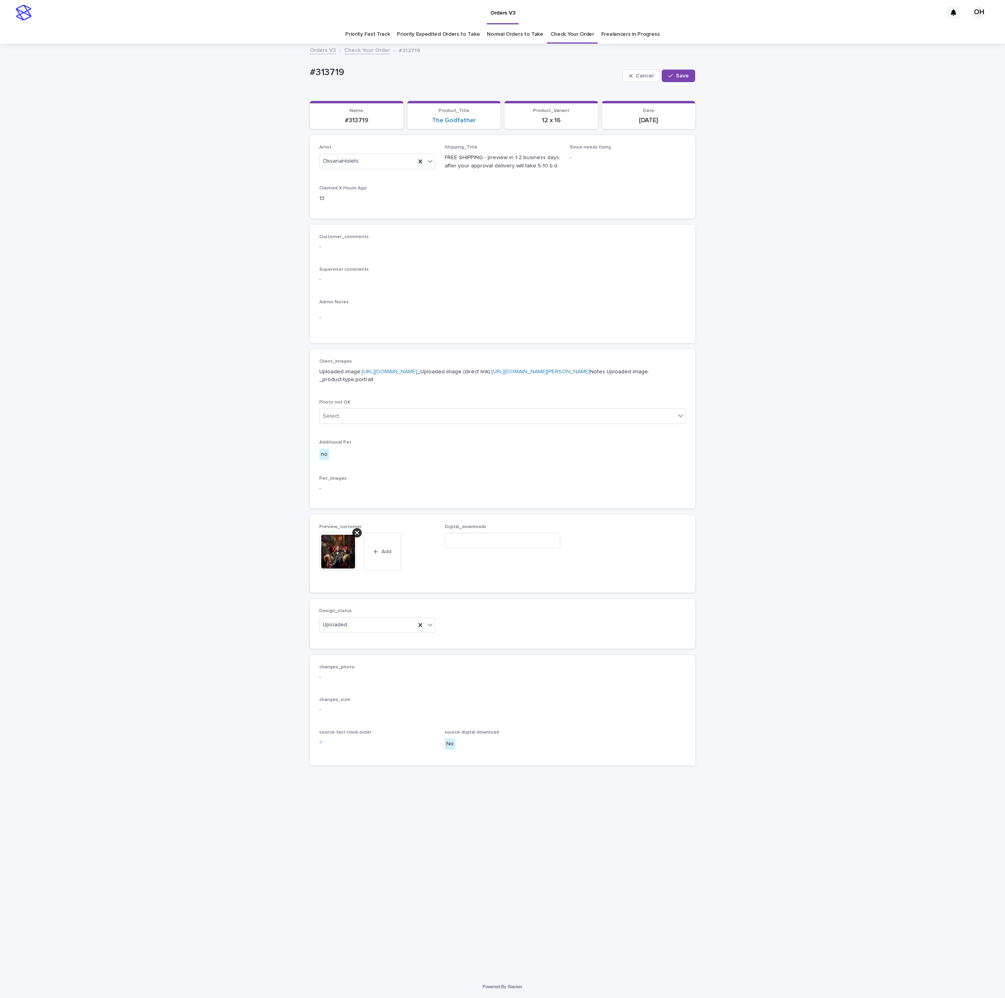
click at [559, 499] on div "Client_Images Uploaded image: https://cdn.shopify.com-uploadkit.app/s/files/1/0…" at bounding box center [502, 429] width 366 height 140
click at [691, 70] on button "Save" at bounding box center [677, 76] width 33 height 13
click at [324, 563] on img at bounding box center [338, 544] width 38 height 38
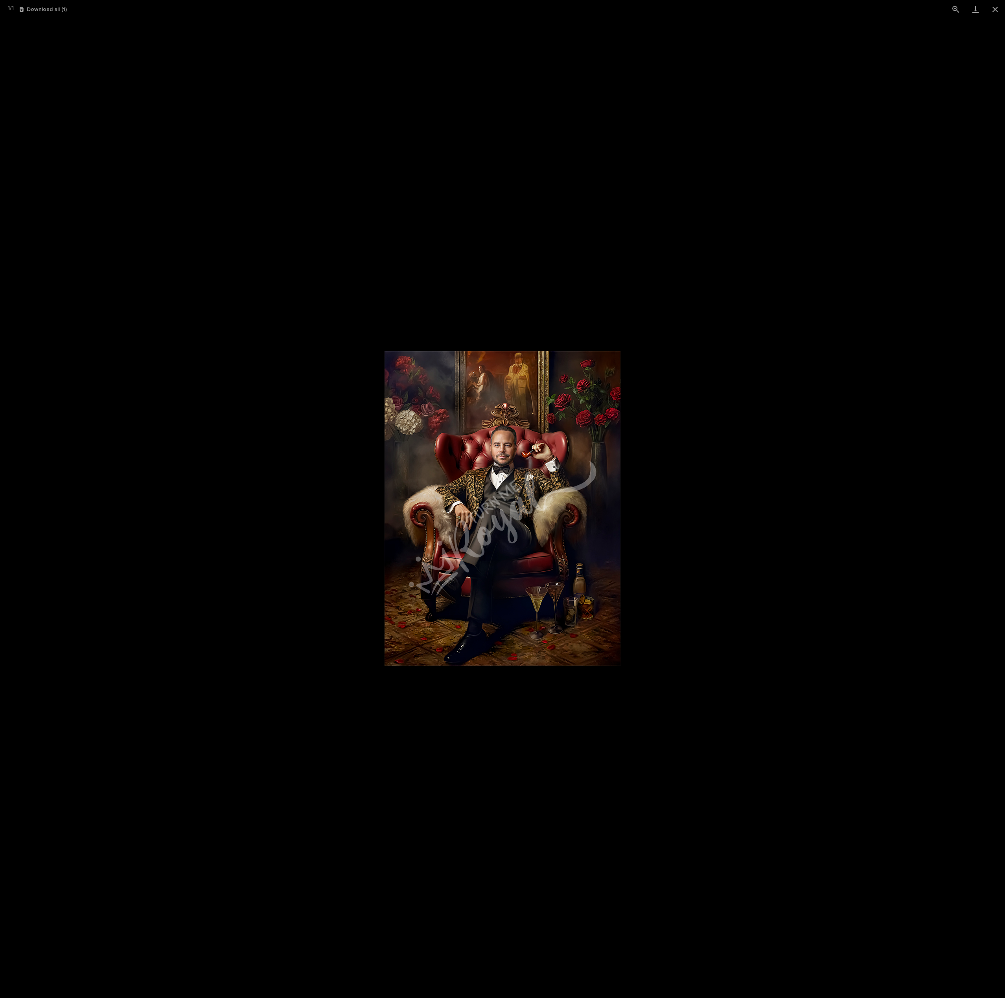
click at [920, 454] on picture at bounding box center [502, 508] width 1005 height 980
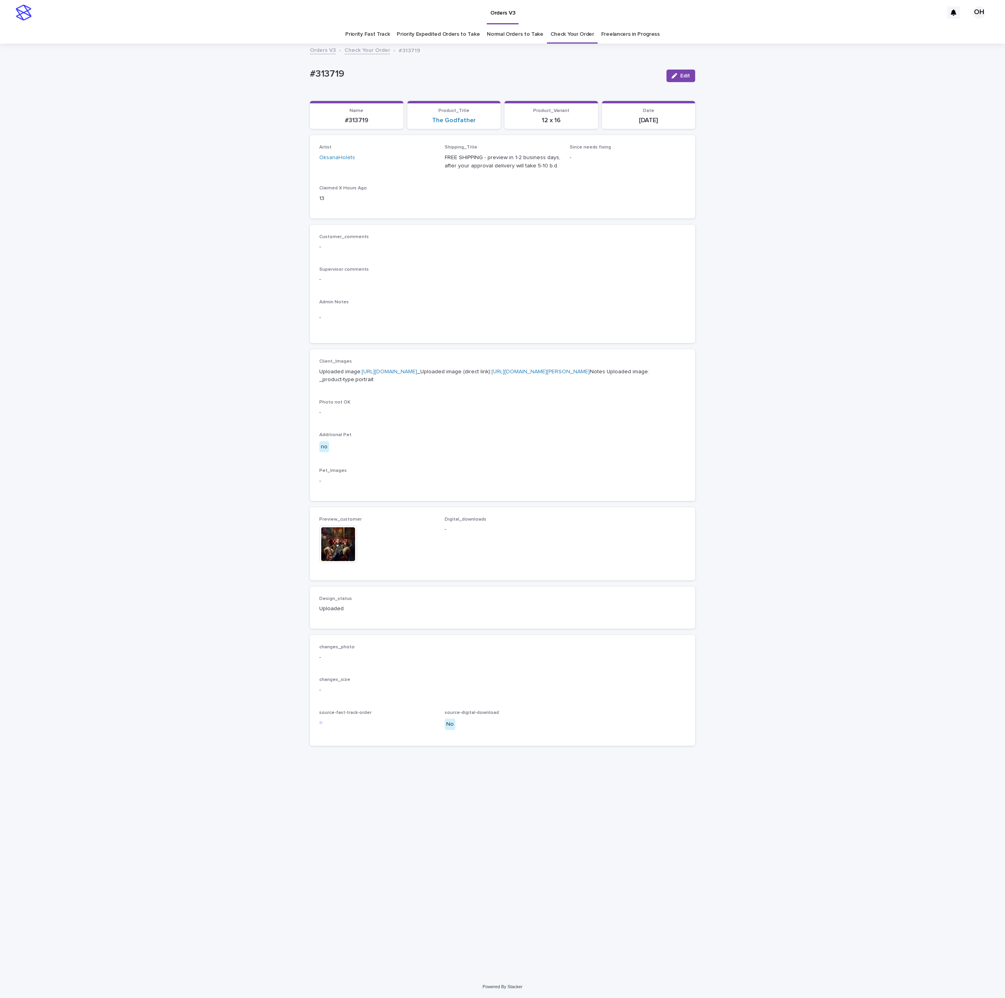
click at [556, 37] on link "Check Your Order" at bounding box center [572, 34] width 44 height 18
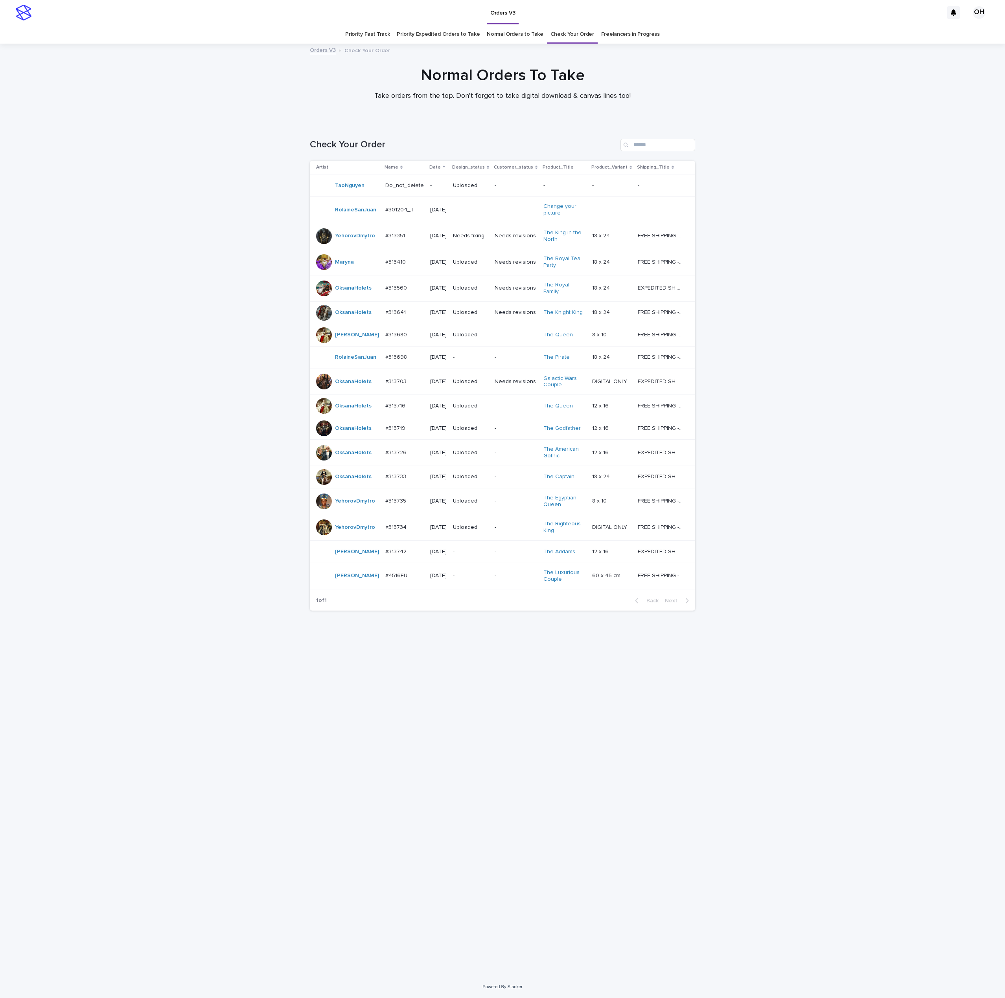
click at [398, 579] on p "#4516EU" at bounding box center [397, 575] width 24 height 8
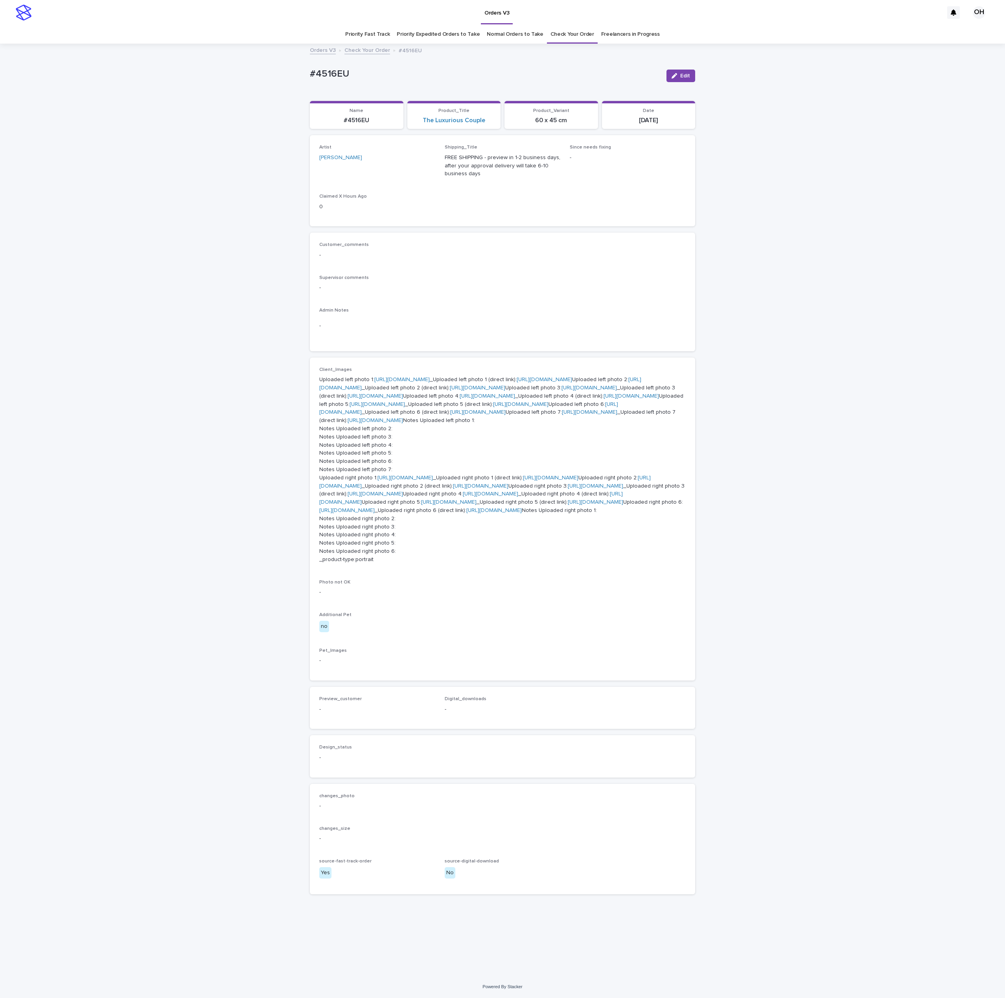
click at [391, 382] on link "https://cdn.shopify.com-uploadkit.app/s/files/1/0033/4807/0511/files/download.h…" at bounding box center [401, 380] width 55 height 6
click at [377, 475] on link "https://cdn.shopify.com-uploadkit.app/s/files/1/0033/4807/0511/files/download.h…" at bounding box center [404, 478] width 55 height 6
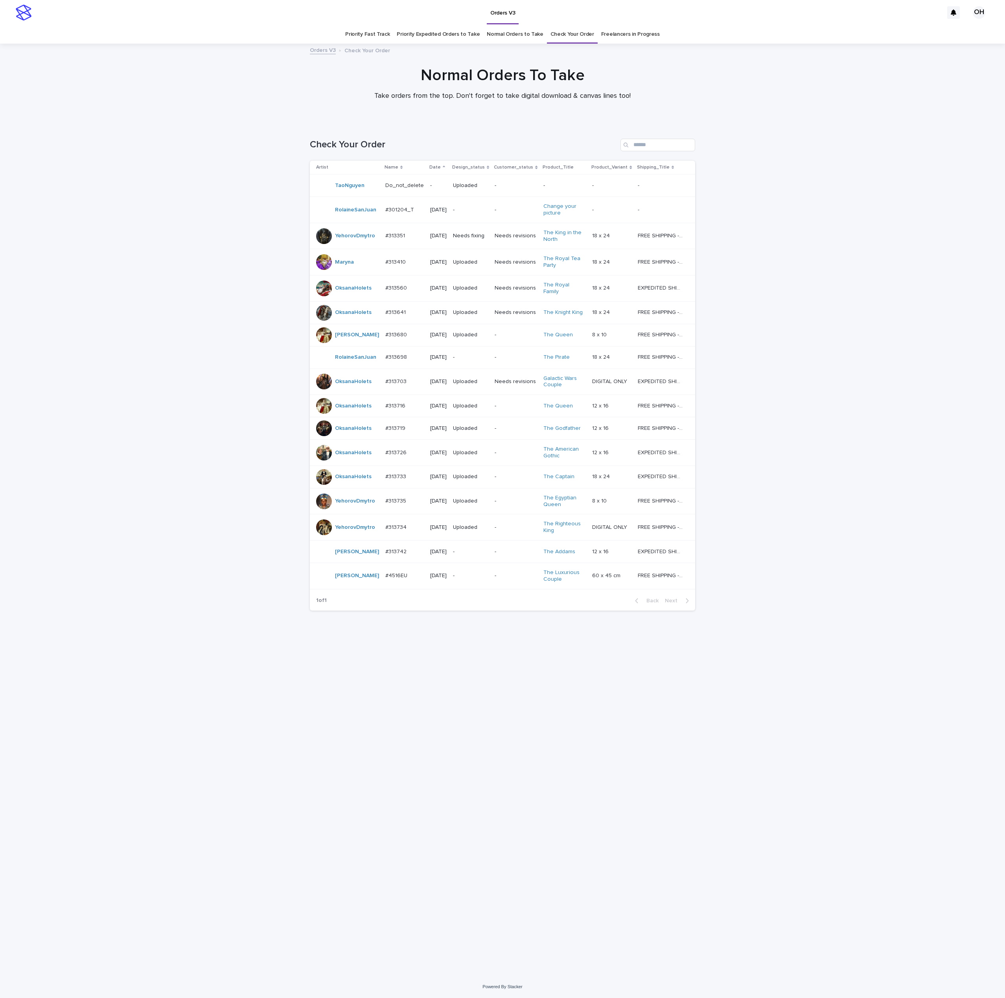
click at [513, 31] on link "Normal Orders to Take" at bounding box center [515, 34] width 57 height 18
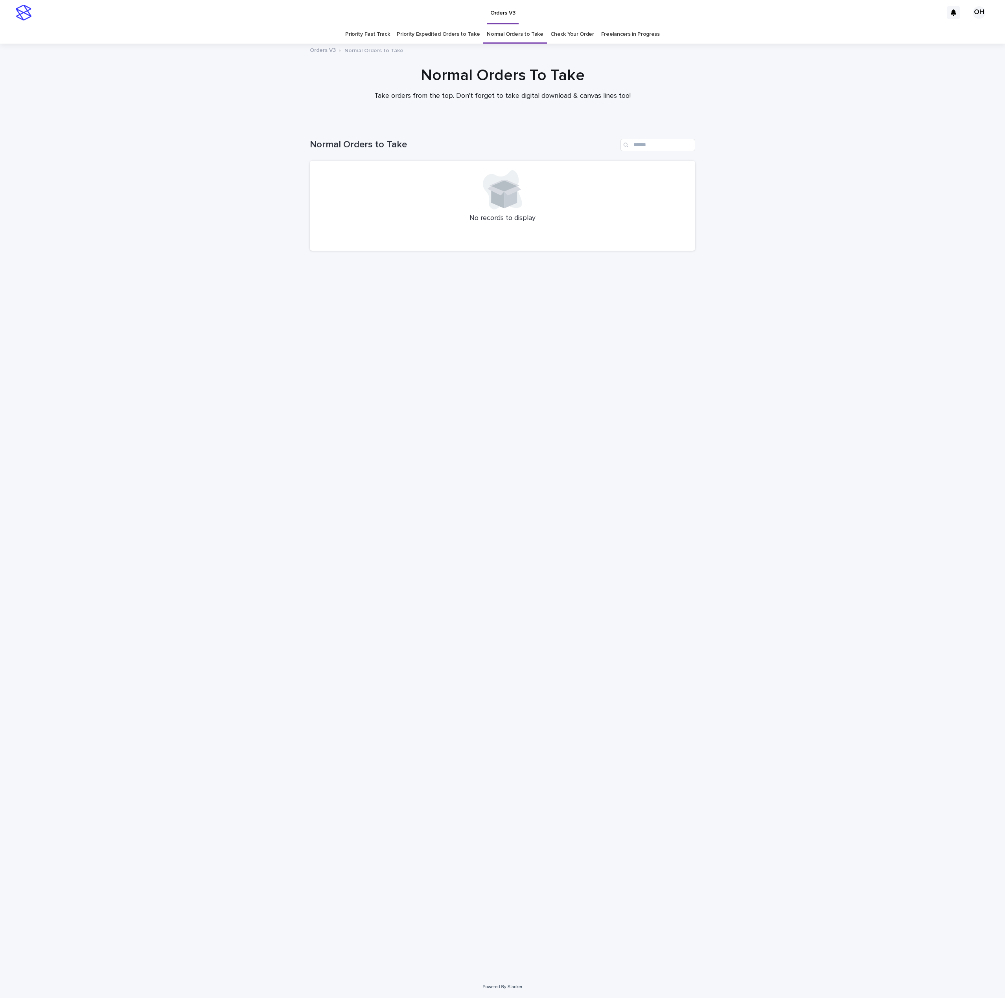
click at [566, 33] on link "Check Your Order" at bounding box center [572, 34] width 44 height 18
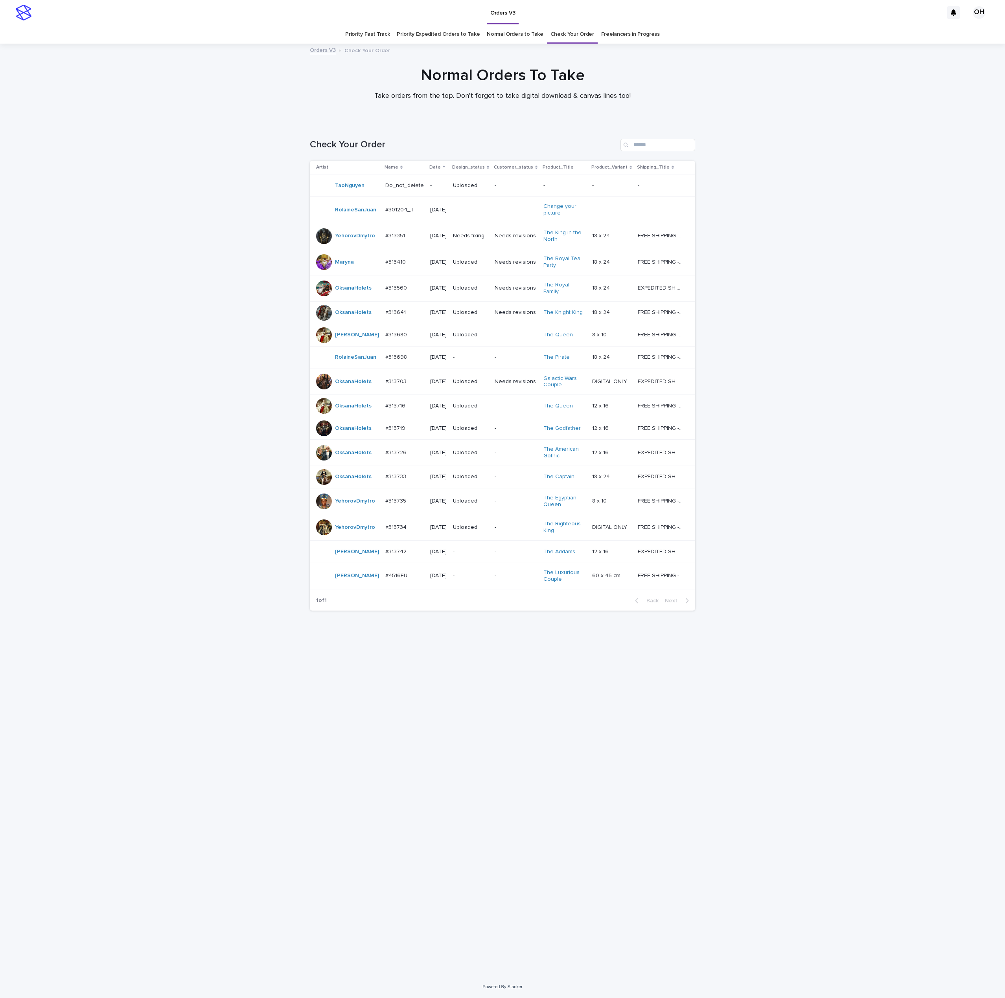
click at [425, 37] on link "Priority Expedited Orders to Take" at bounding box center [438, 34] width 83 height 18
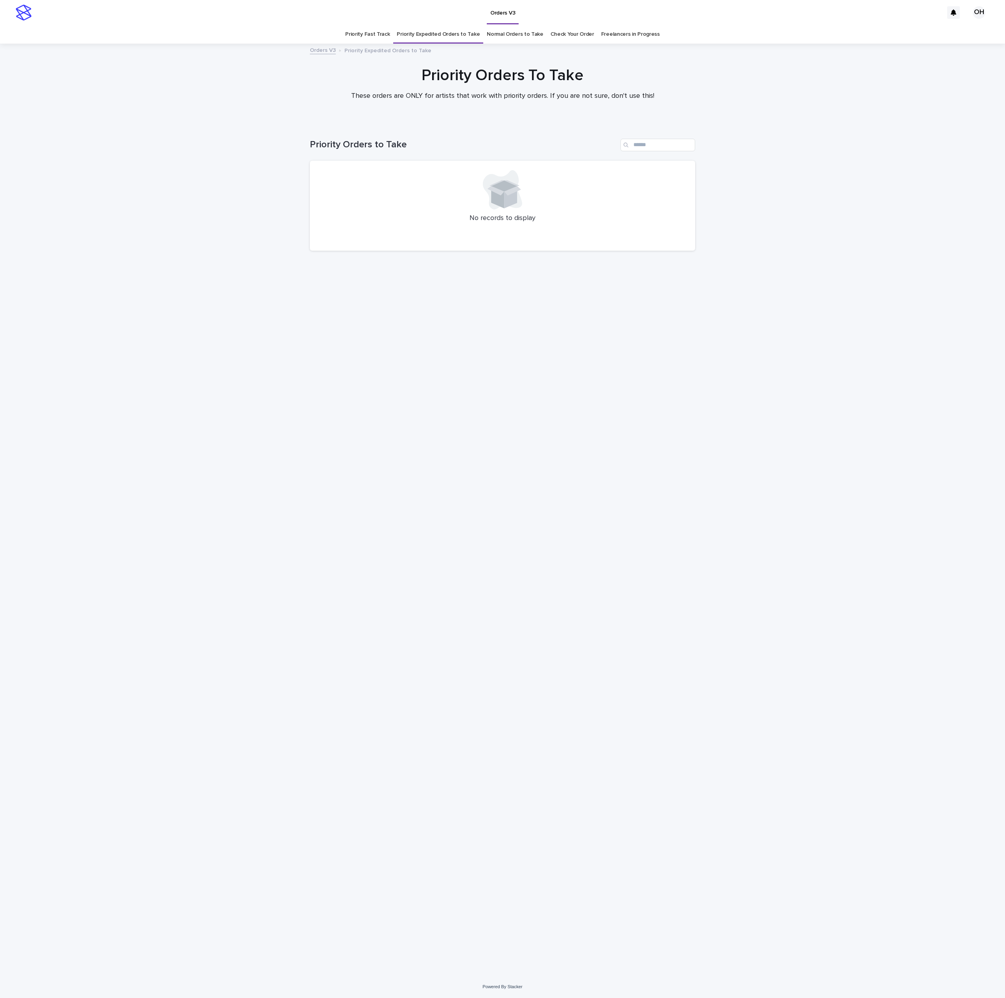
click at [569, 33] on link "Check Your Order" at bounding box center [572, 34] width 44 height 18
